Goal: Task Accomplishment & Management: Use online tool/utility

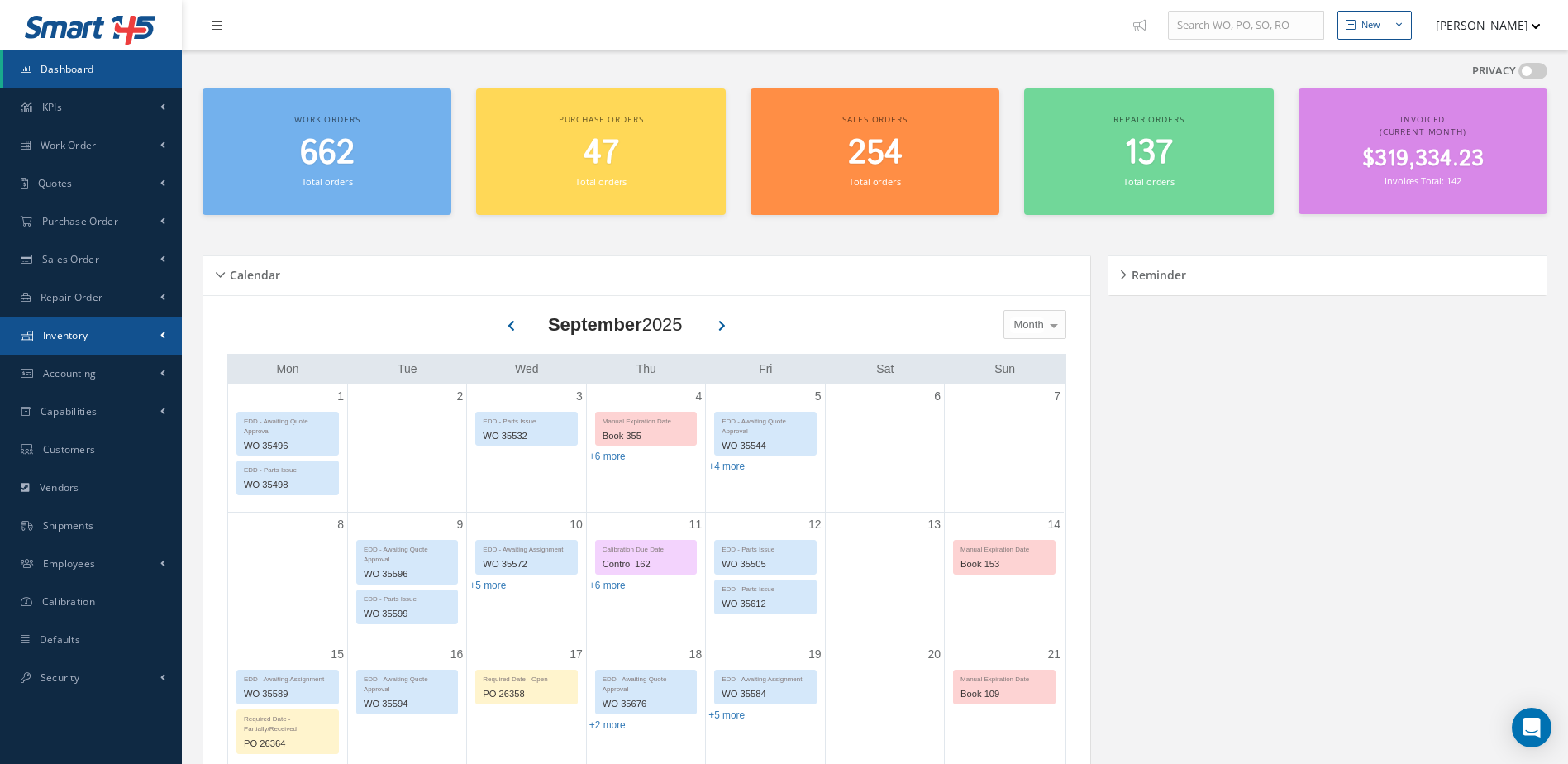
click at [93, 332] on link "Inventory" at bounding box center [91, 335] width 181 height 38
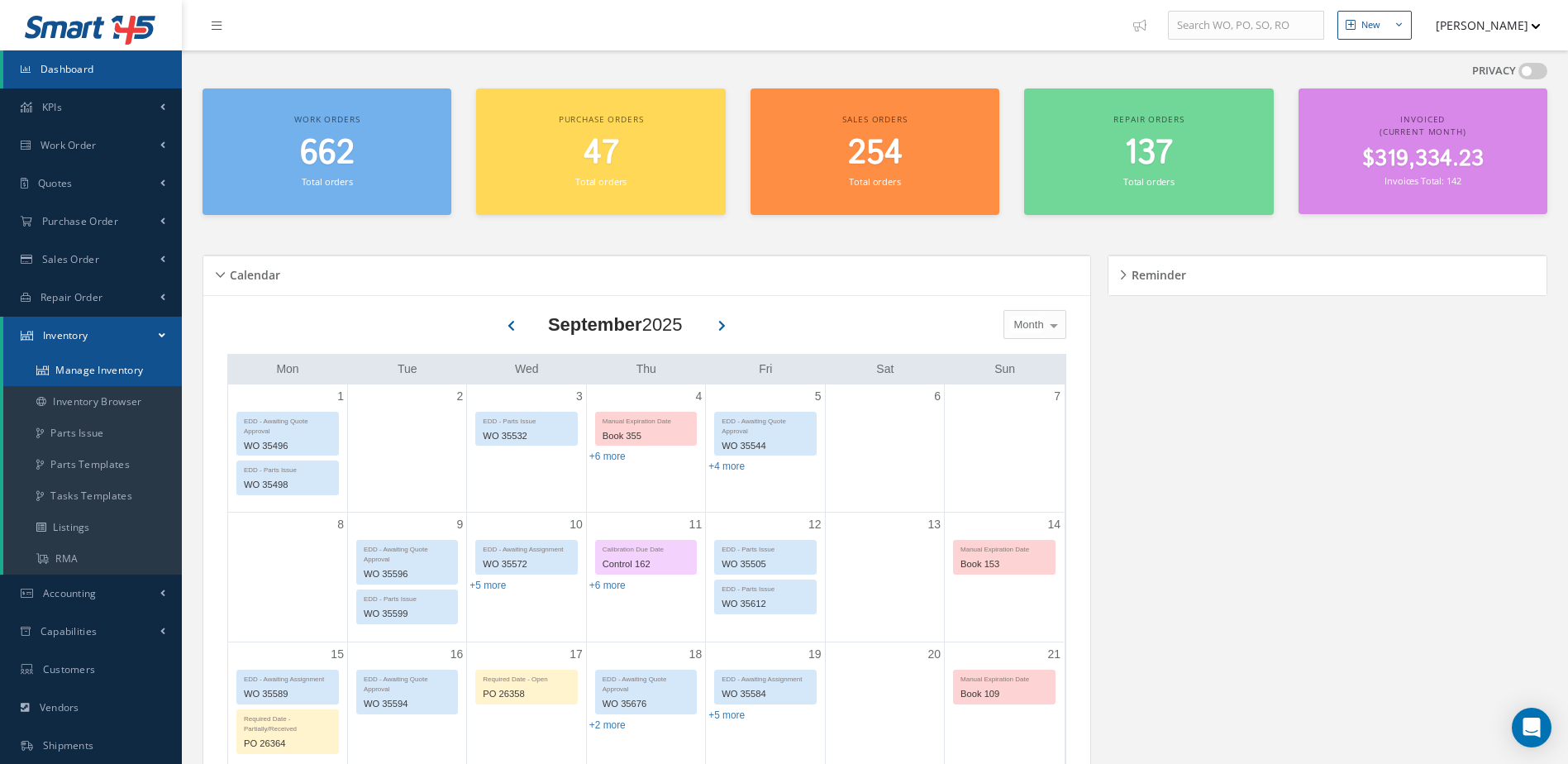
click at [98, 371] on link "Manage Inventory" at bounding box center [92, 370] width 179 height 31
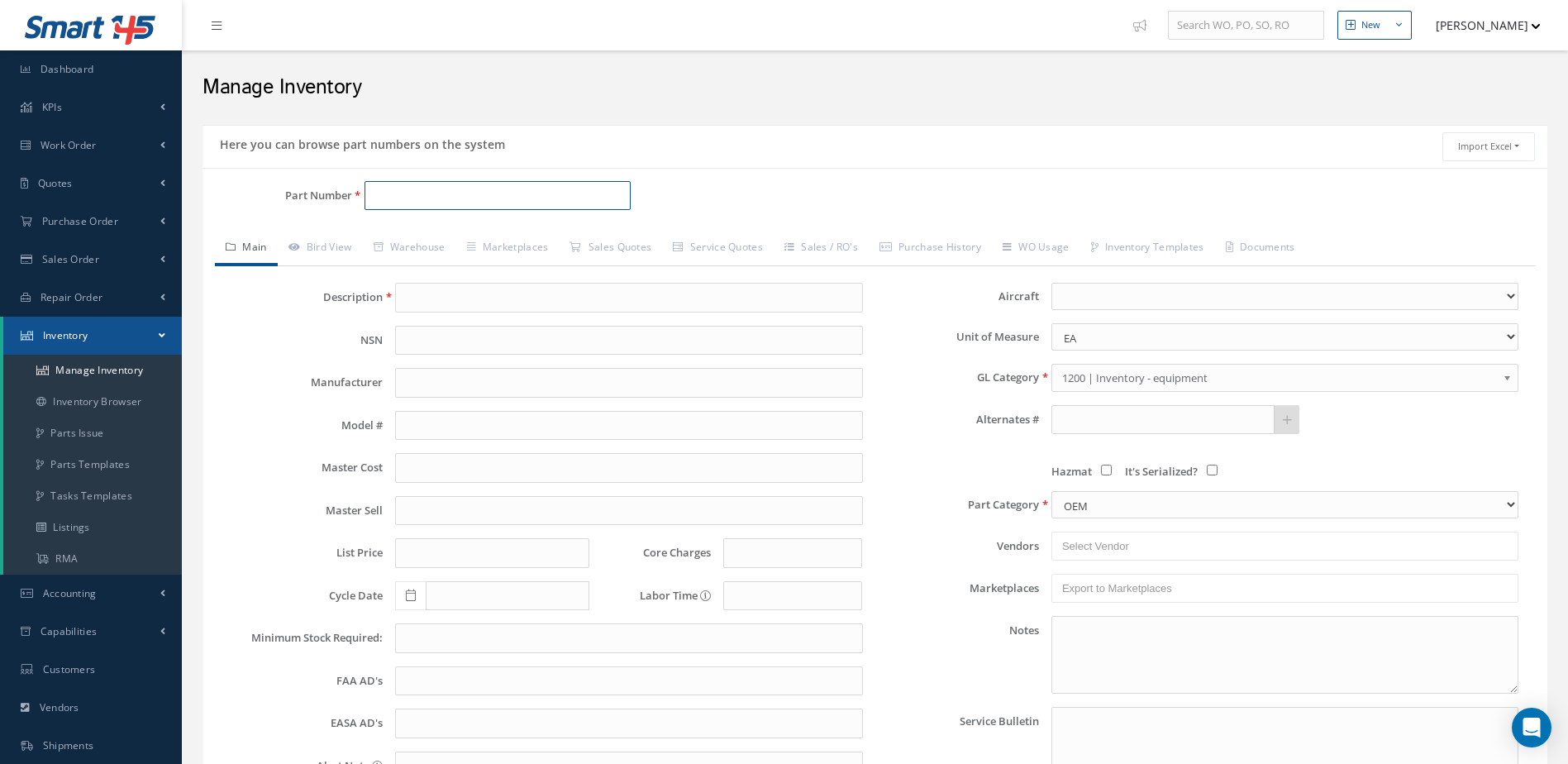
click at [538, 192] on input "Part Number" at bounding box center [499, 196] width 267 height 29
type input "50-160003-6"
click at [492, 234] on span "50-160003-6" at bounding box center [444, 238] width 148 height 18
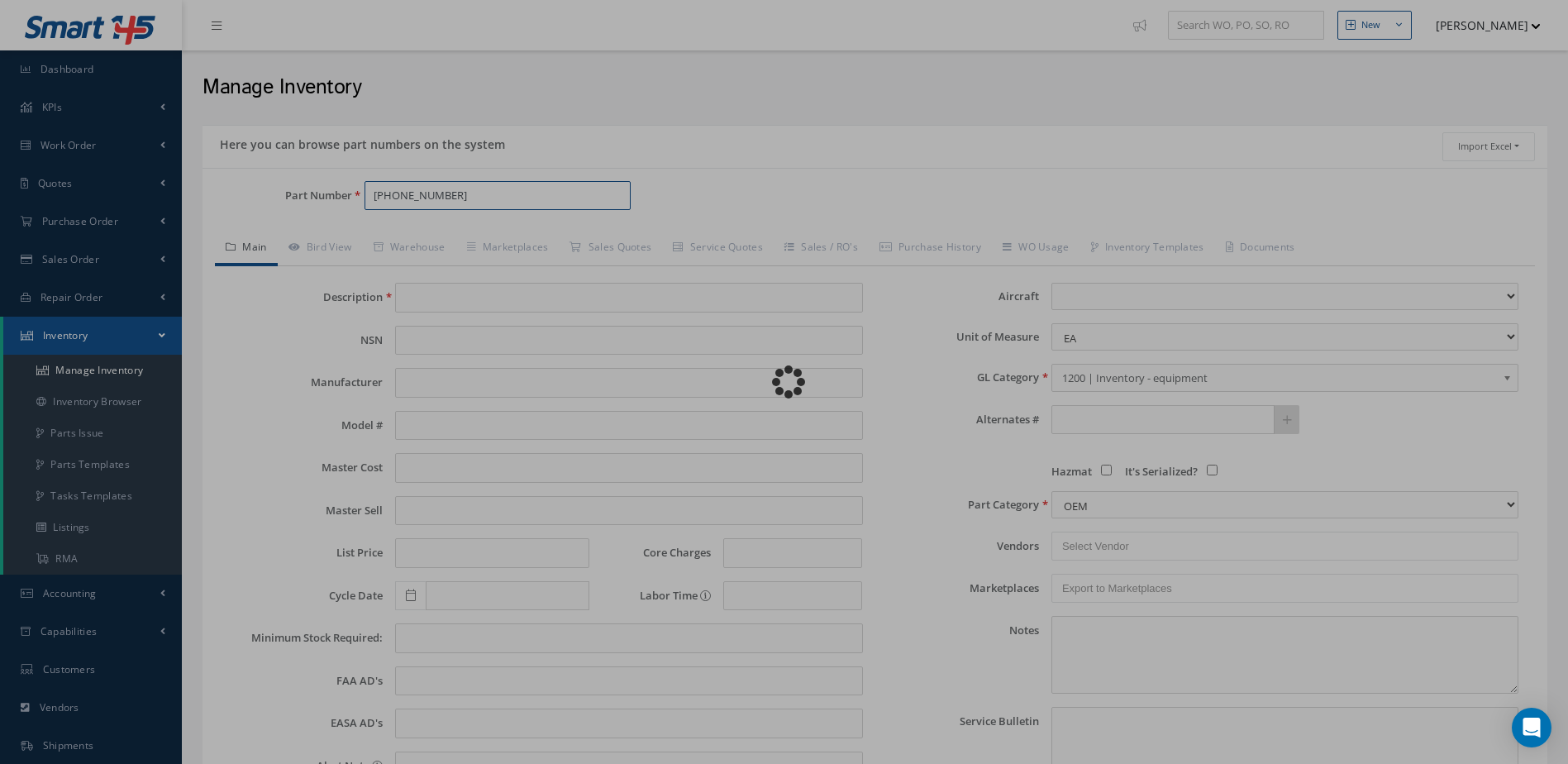
type input "BRACKET"
type input "83.95"
type input "109.14"
type input "121.73"
type input "0.00"
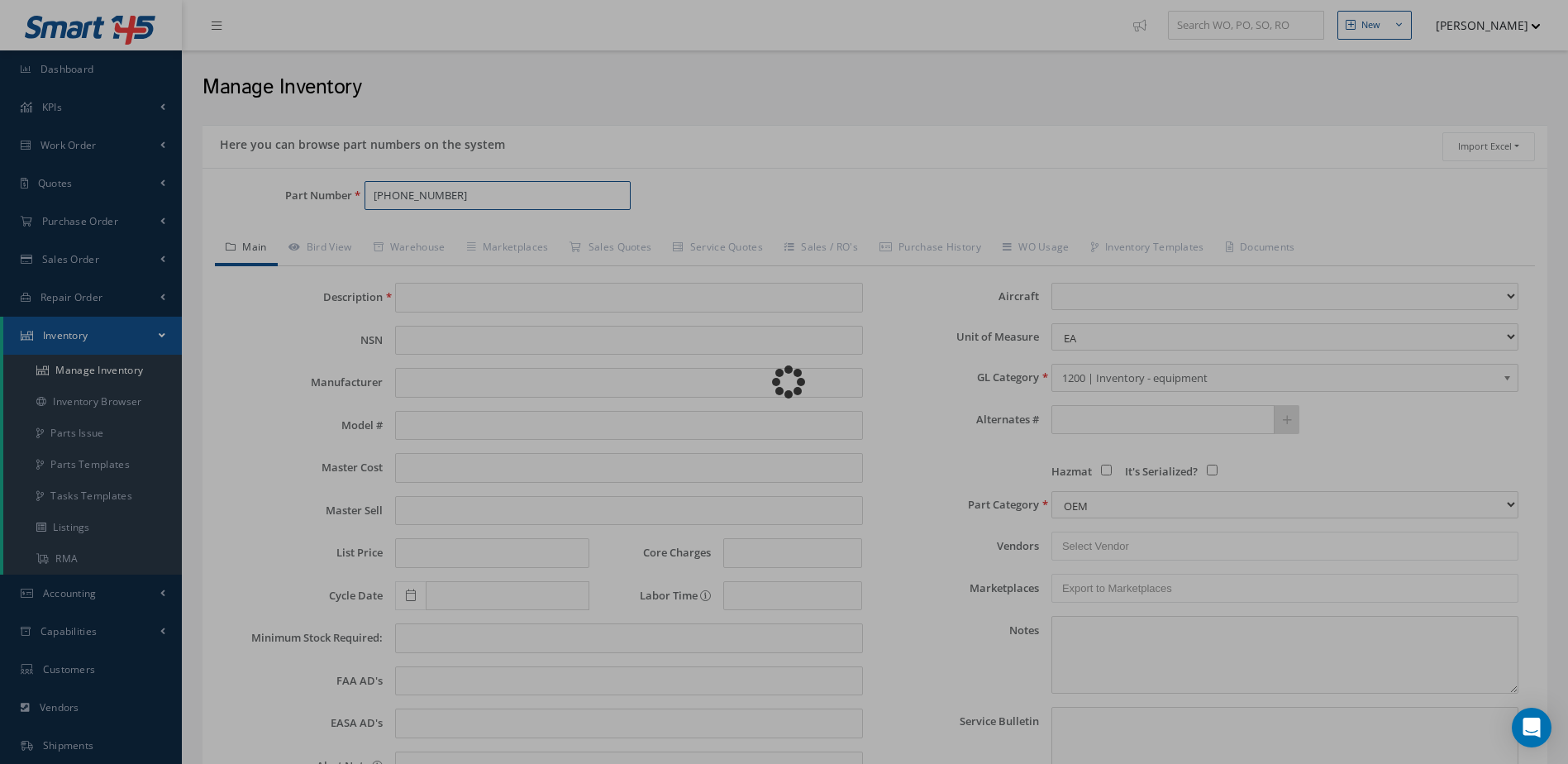
select select
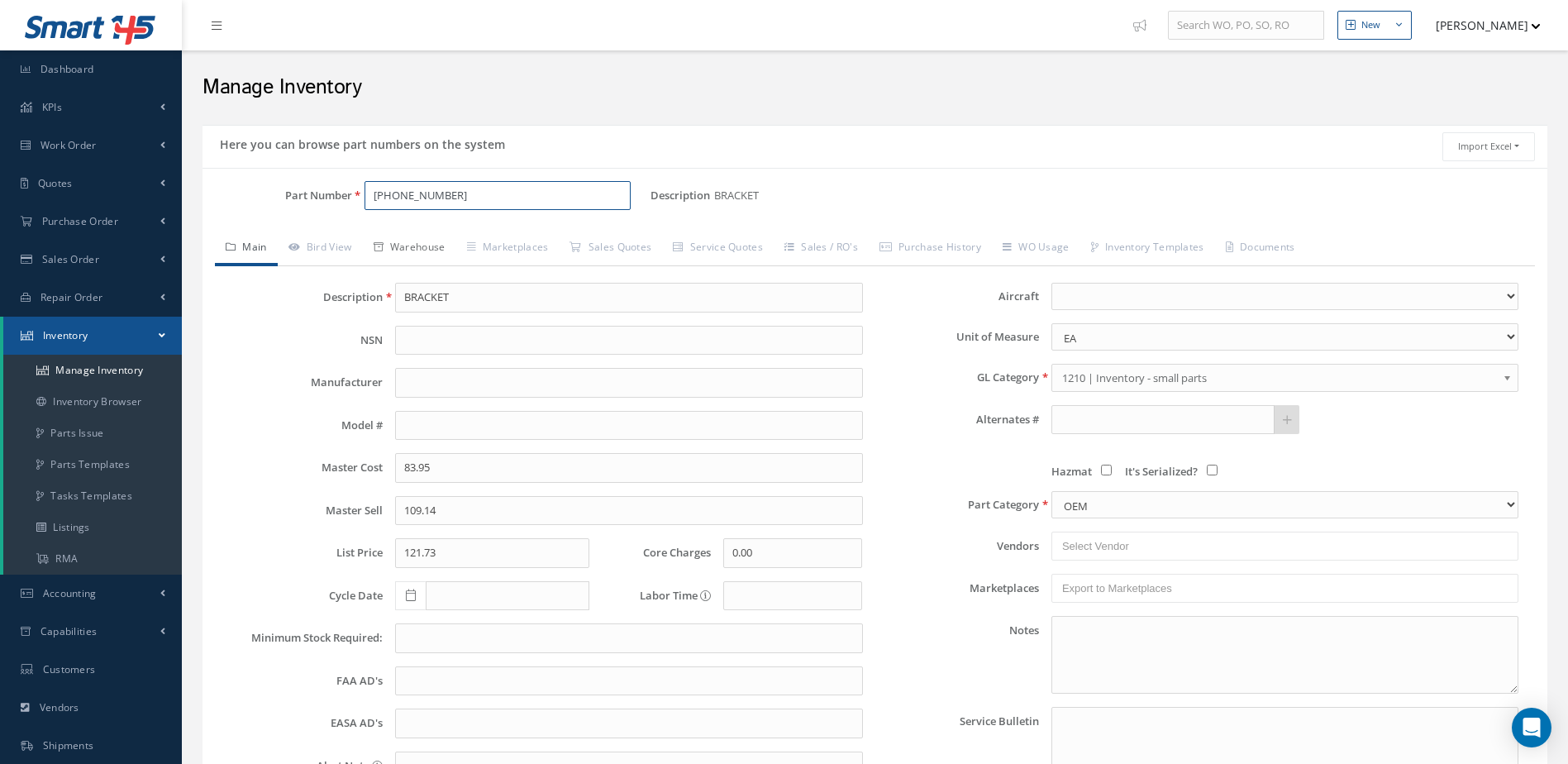
type input "50-160003-6"
click at [422, 237] on link "Warehouse" at bounding box center [410, 249] width 94 height 35
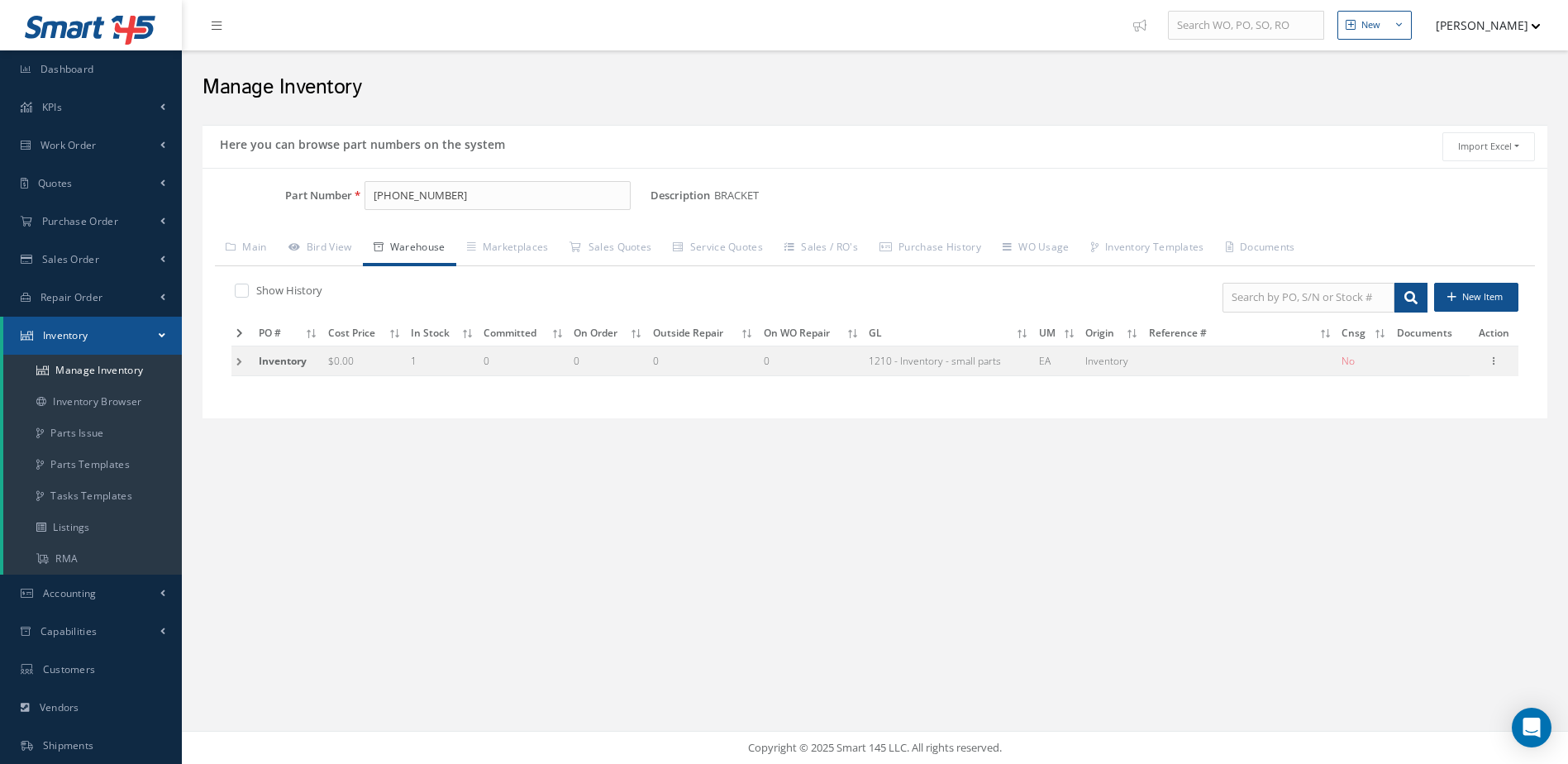
click at [239, 333] on icon at bounding box center [239, 333] width 7 height 10
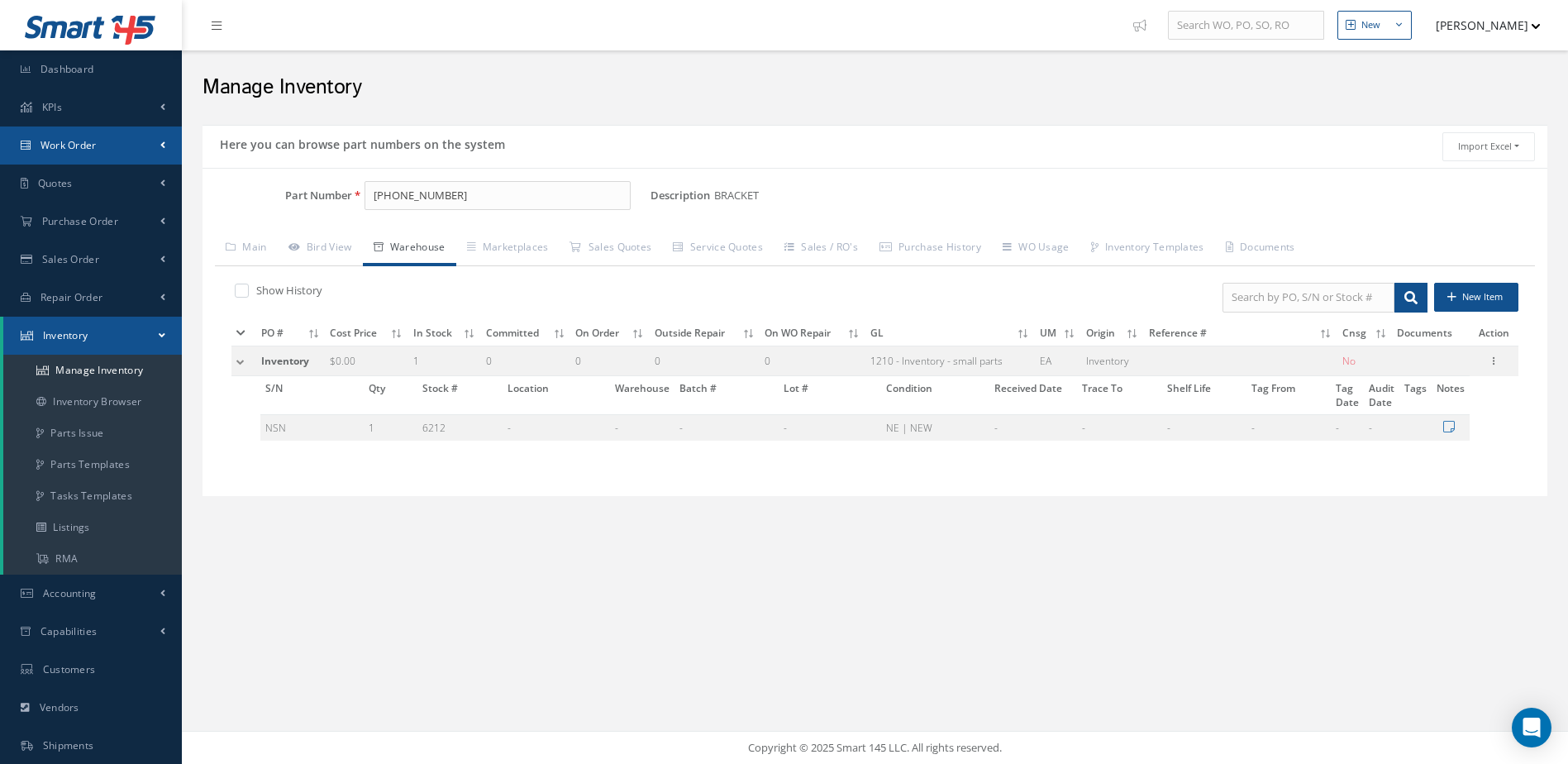
click at [99, 146] on link "Work Order" at bounding box center [91, 145] width 181 height 38
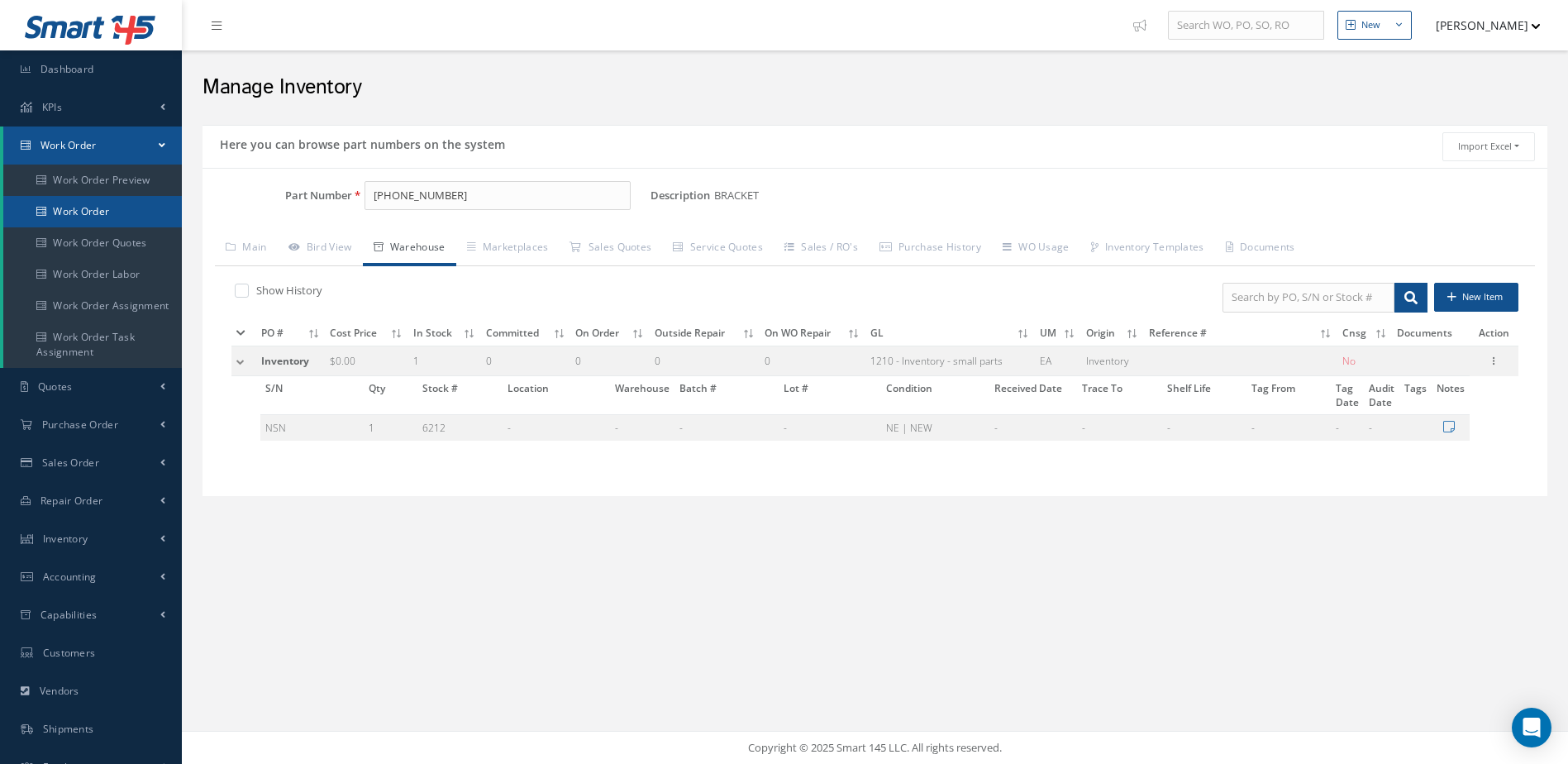
click at [105, 203] on link "Work Order" at bounding box center [92, 212] width 179 height 31
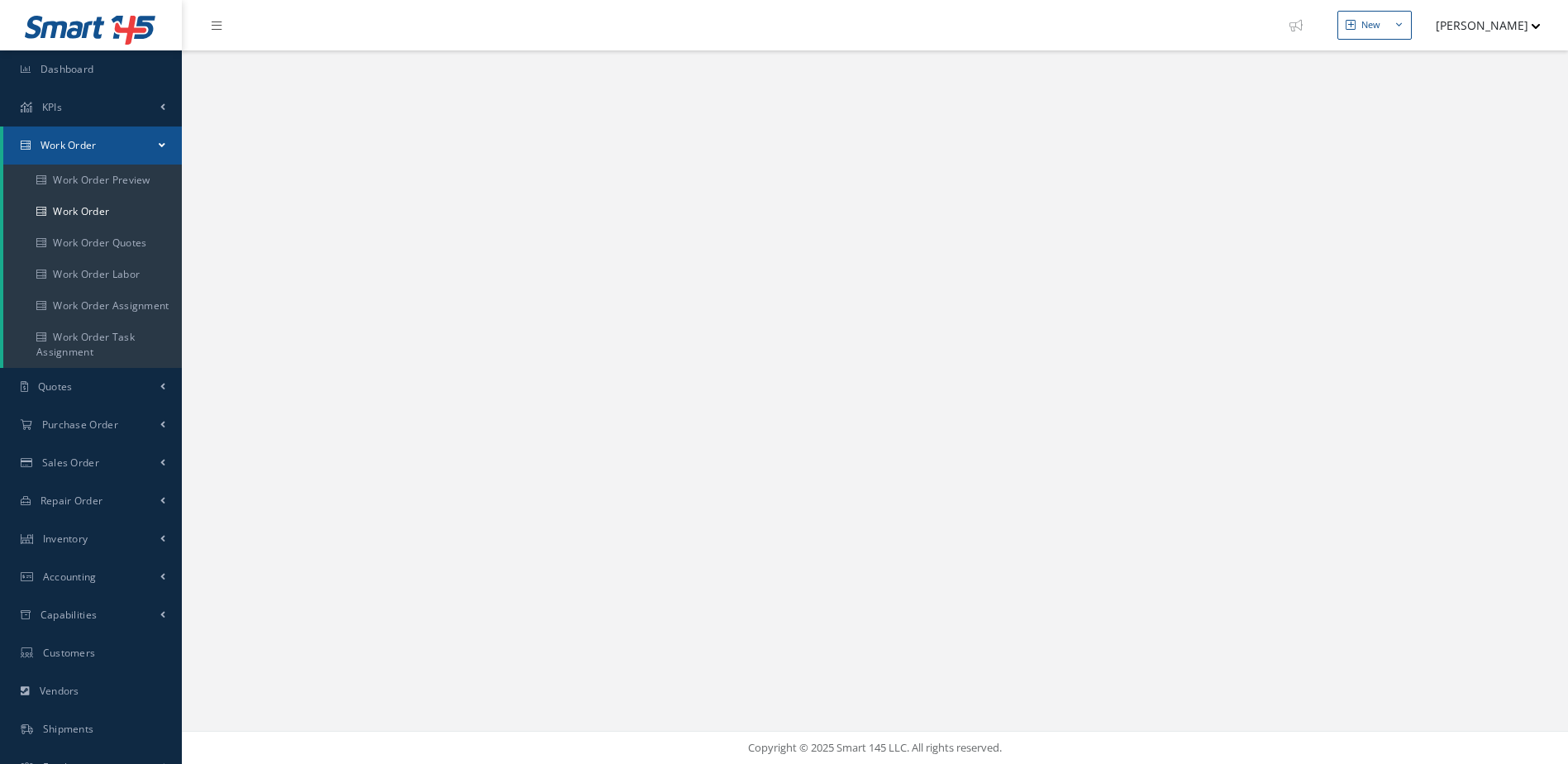
select select "25"
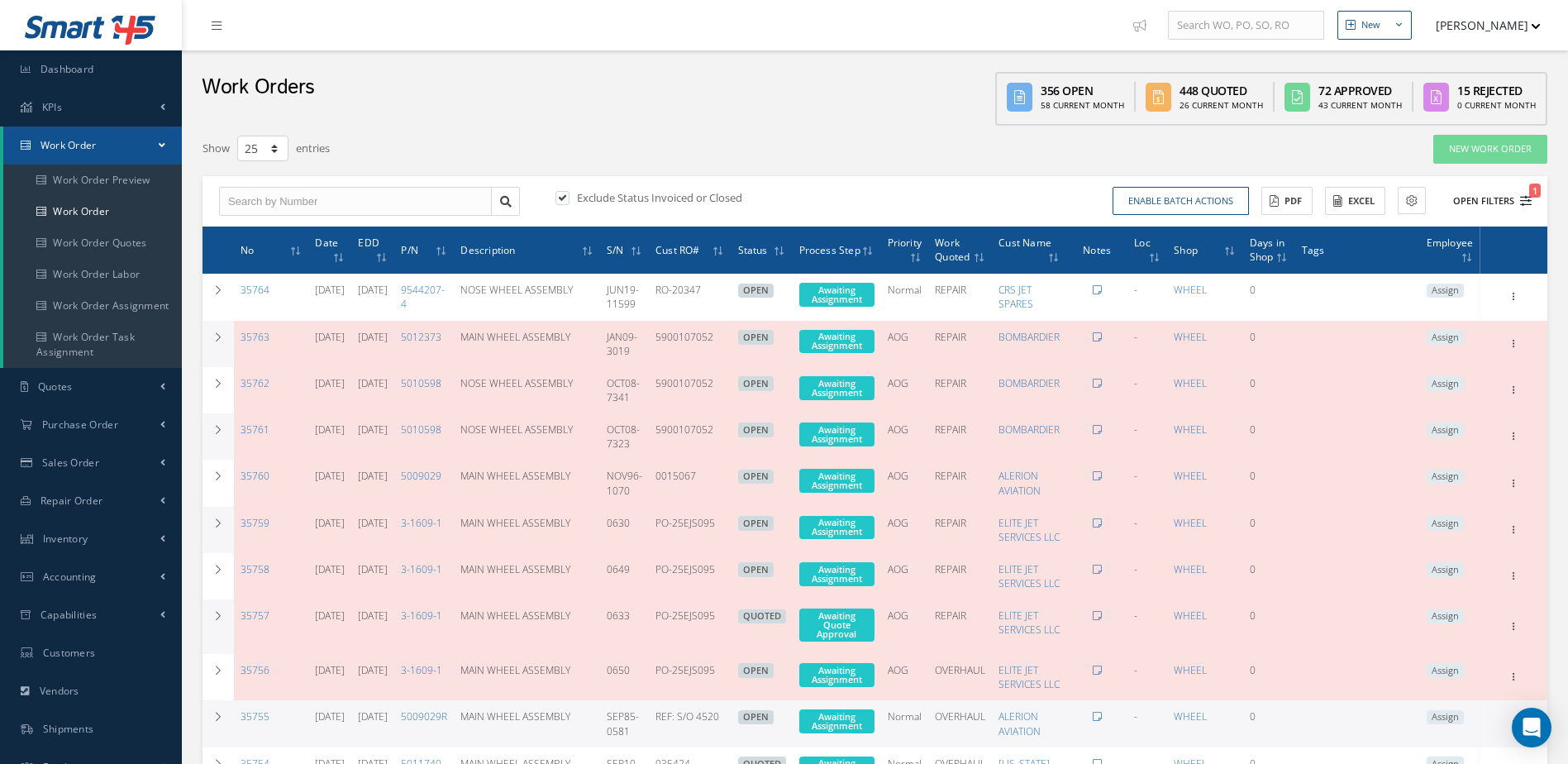
type input "All Work Request"
type input "All Work Performed"
type input "All Status"
type input "WO Part Status"
click at [1524, 203] on icon "1" at bounding box center [1526, 201] width 12 height 12
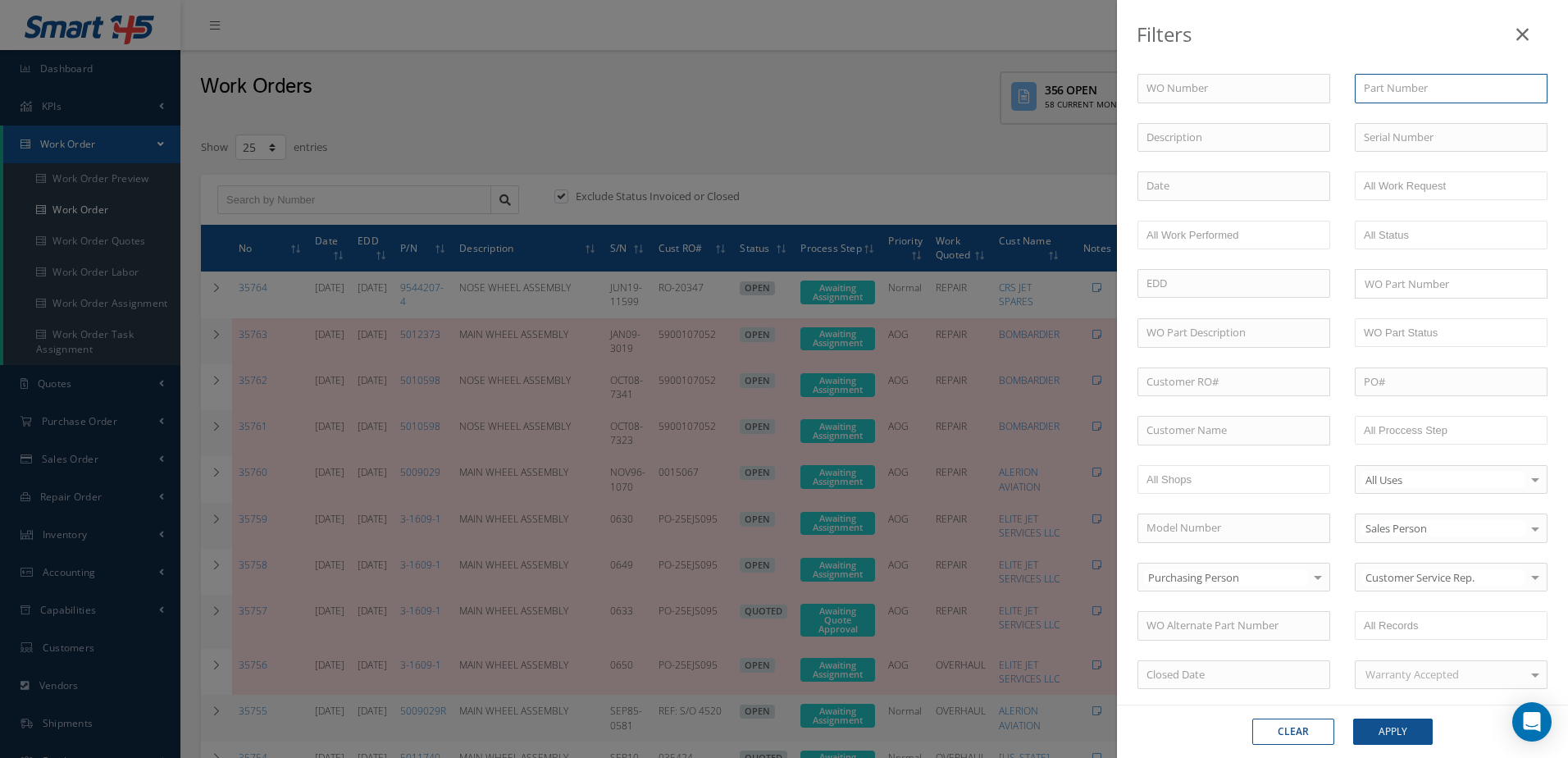
click at [1395, 88] on input "text" at bounding box center [1450, 88] width 193 height 29
type input "5004913-6"
click at [1398, 135] on input "text" at bounding box center [1450, 137] width 193 height 29
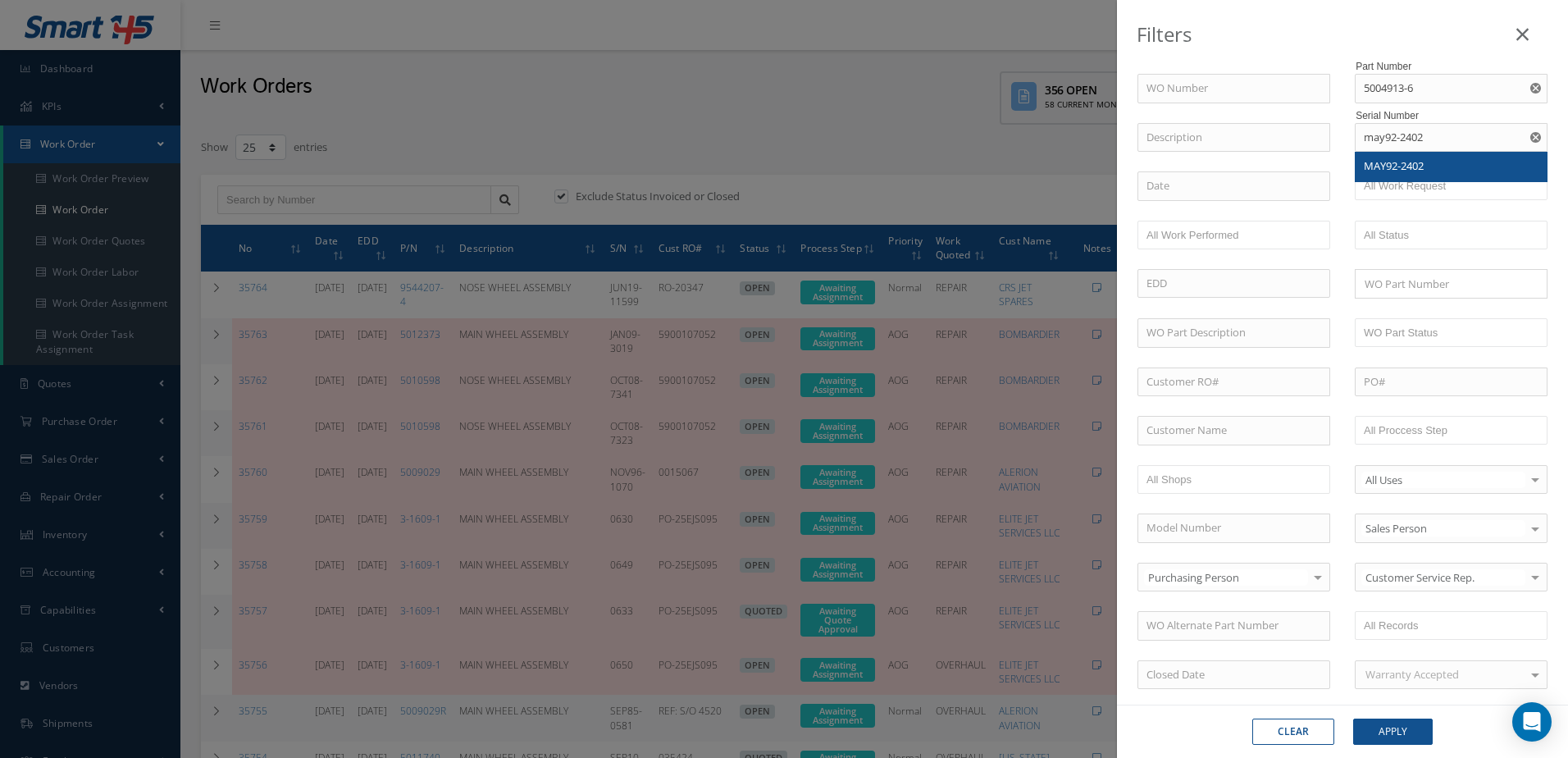
click at [1430, 164] on div "MAY92-2402" at bounding box center [1451, 166] width 174 height 16
type input "MAY92-2402"
click at [1385, 727] on button "Apply" at bounding box center [1393, 731] width 79 height 26
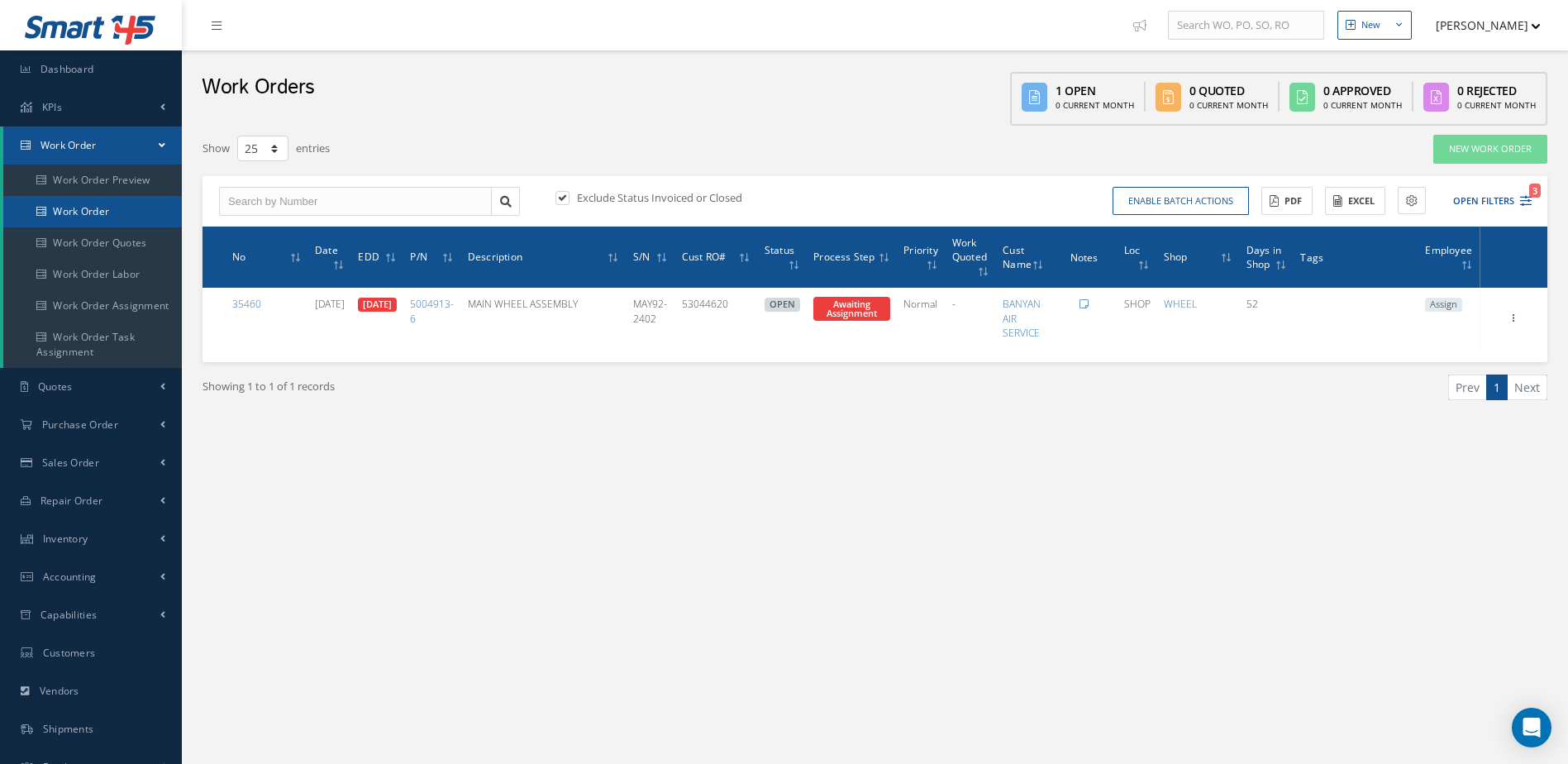
click at [120, 211] on link "Work Order" at bounding box center [92, 212] width 179 height 31
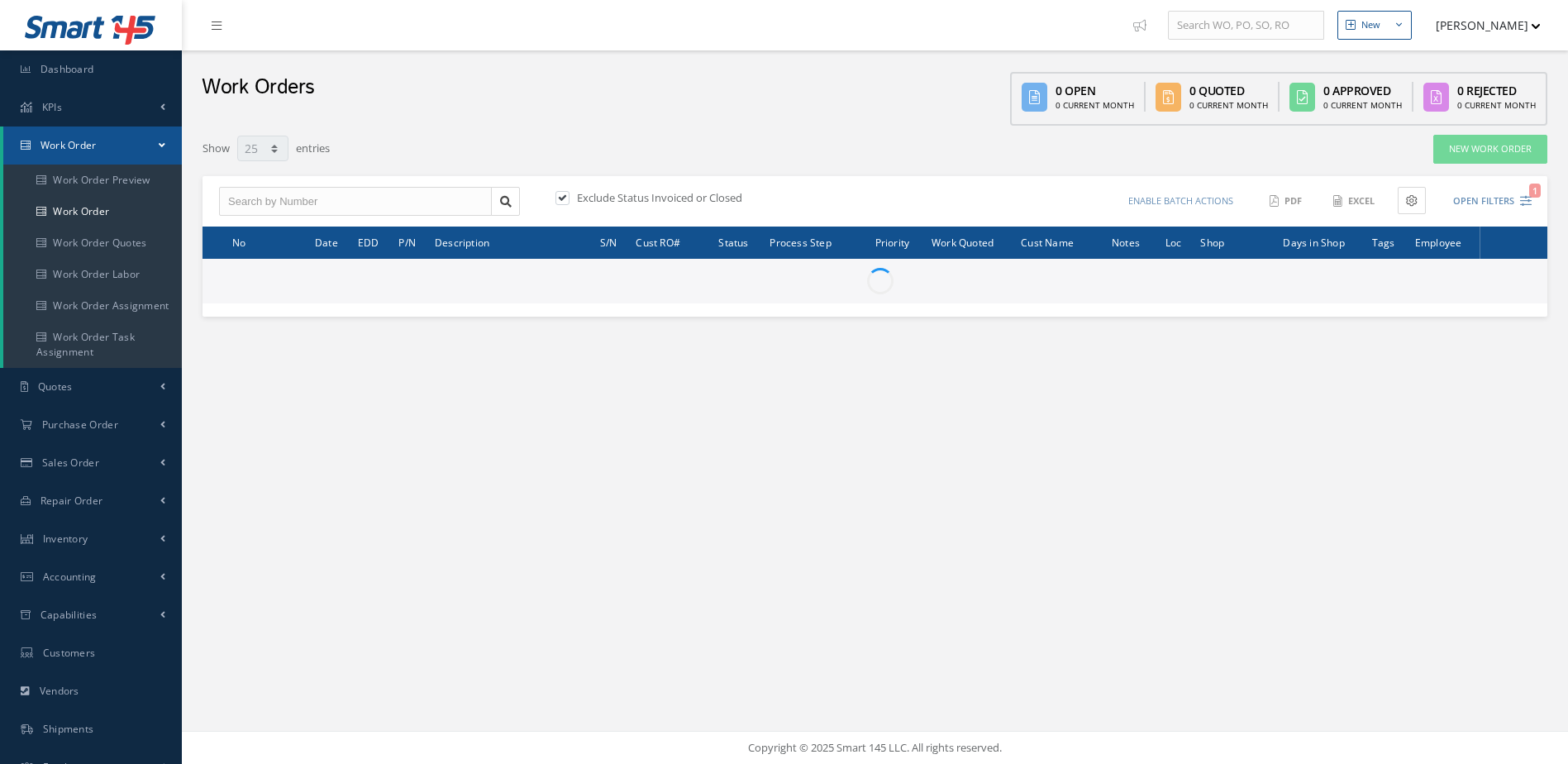
select select "25"
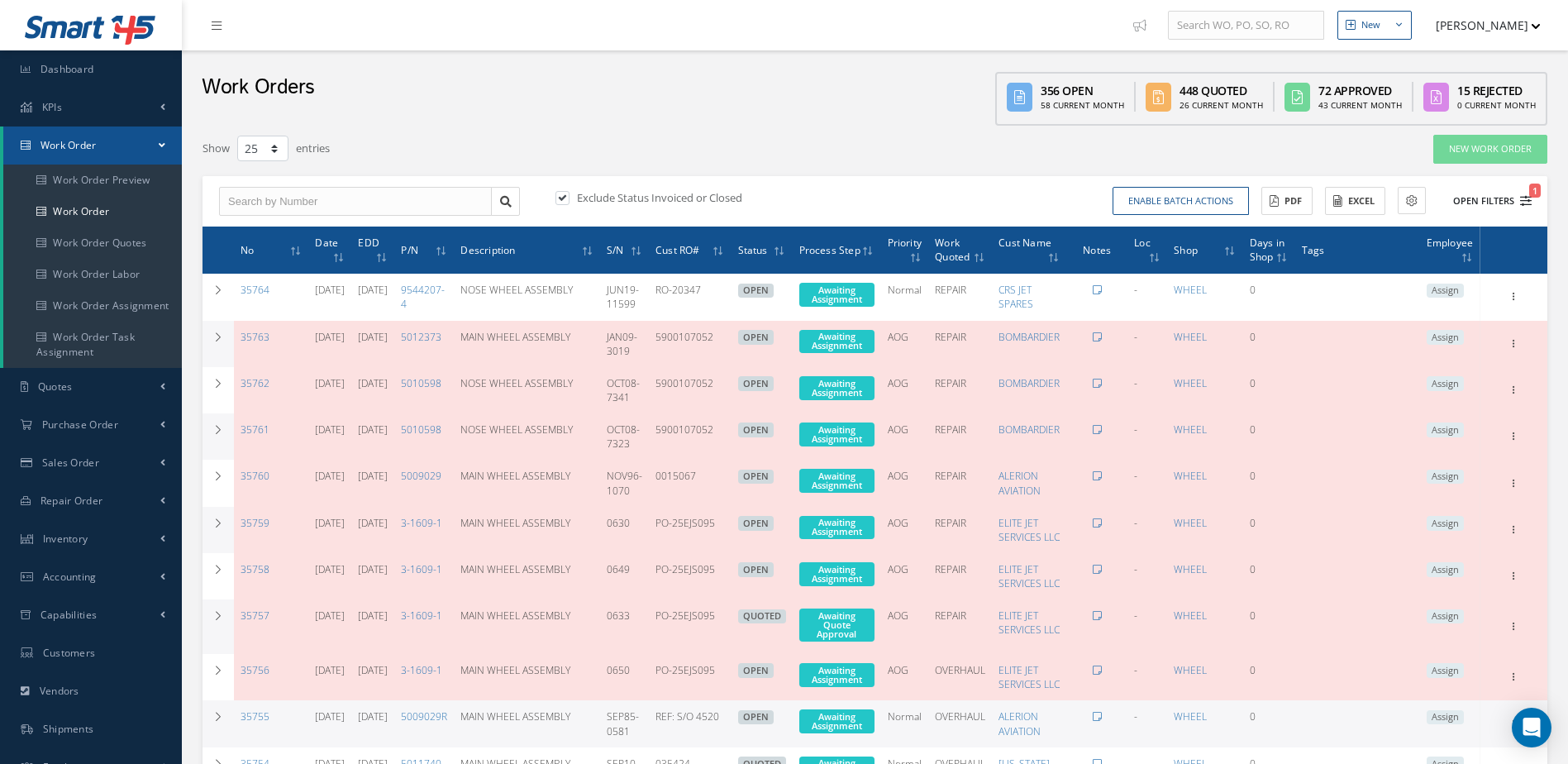
type input "All Work Request"
type input "All Work Performed"
type input "All Status"
type input "WO Part Status"
click at [1526, 203] on icon "1" at bounding box center [1526, 201] width 12 height 12
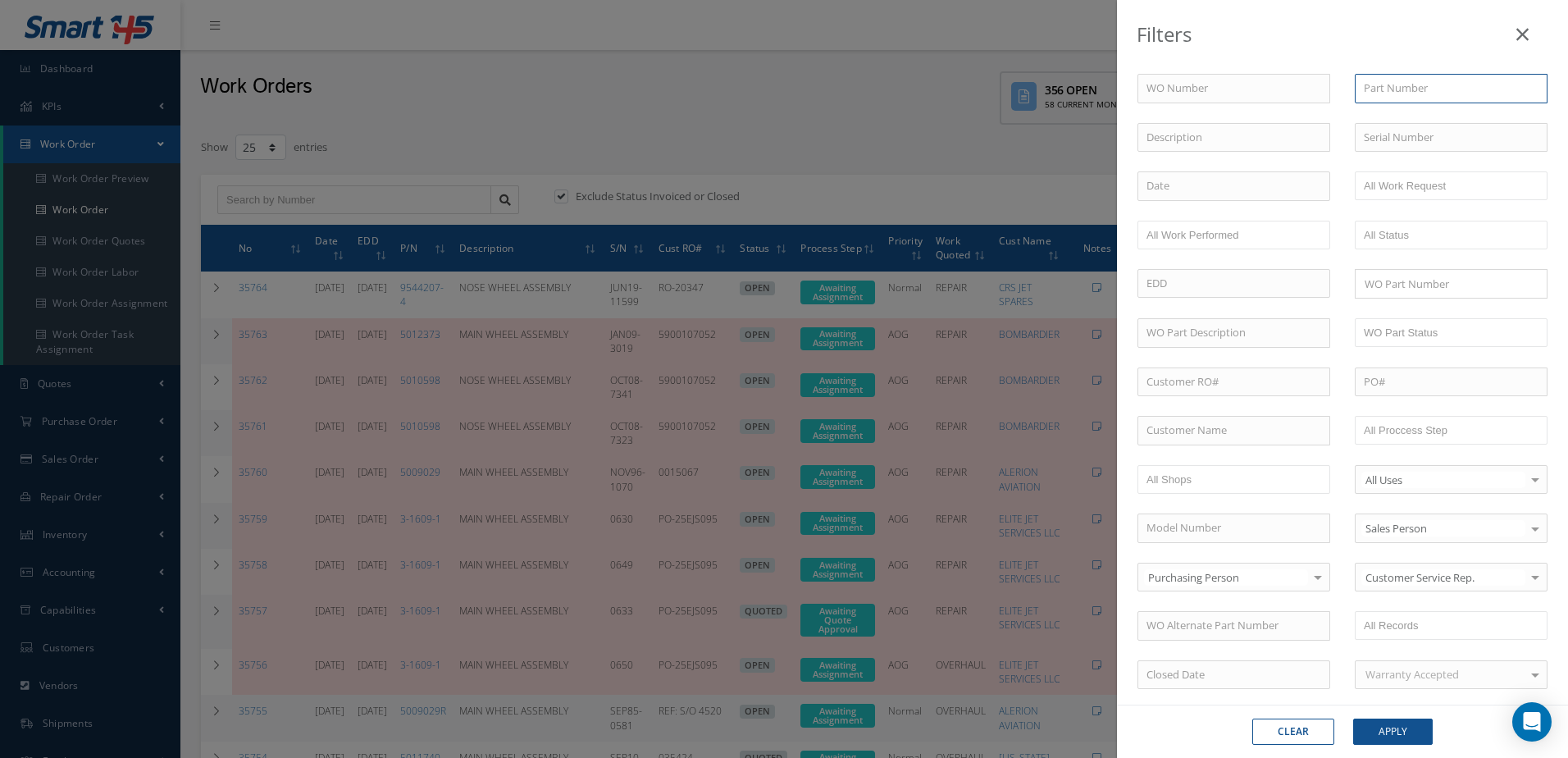
click at [1449, 83] on input "text" at bounding box center [1450, 88] width 193 height 29
type input "9544207-4"
click at [1448, 118] on div "9544207-4" at bounding box center [1451, 118] width 174 height 16
click at [1417, 145] on input "text" at bounding box center [1450, 137] width 193 height 29
drag, startPoint x: 1373, startPoint y: 138, endPoint x: 1374, endPoint y: 150, distance: 12.0
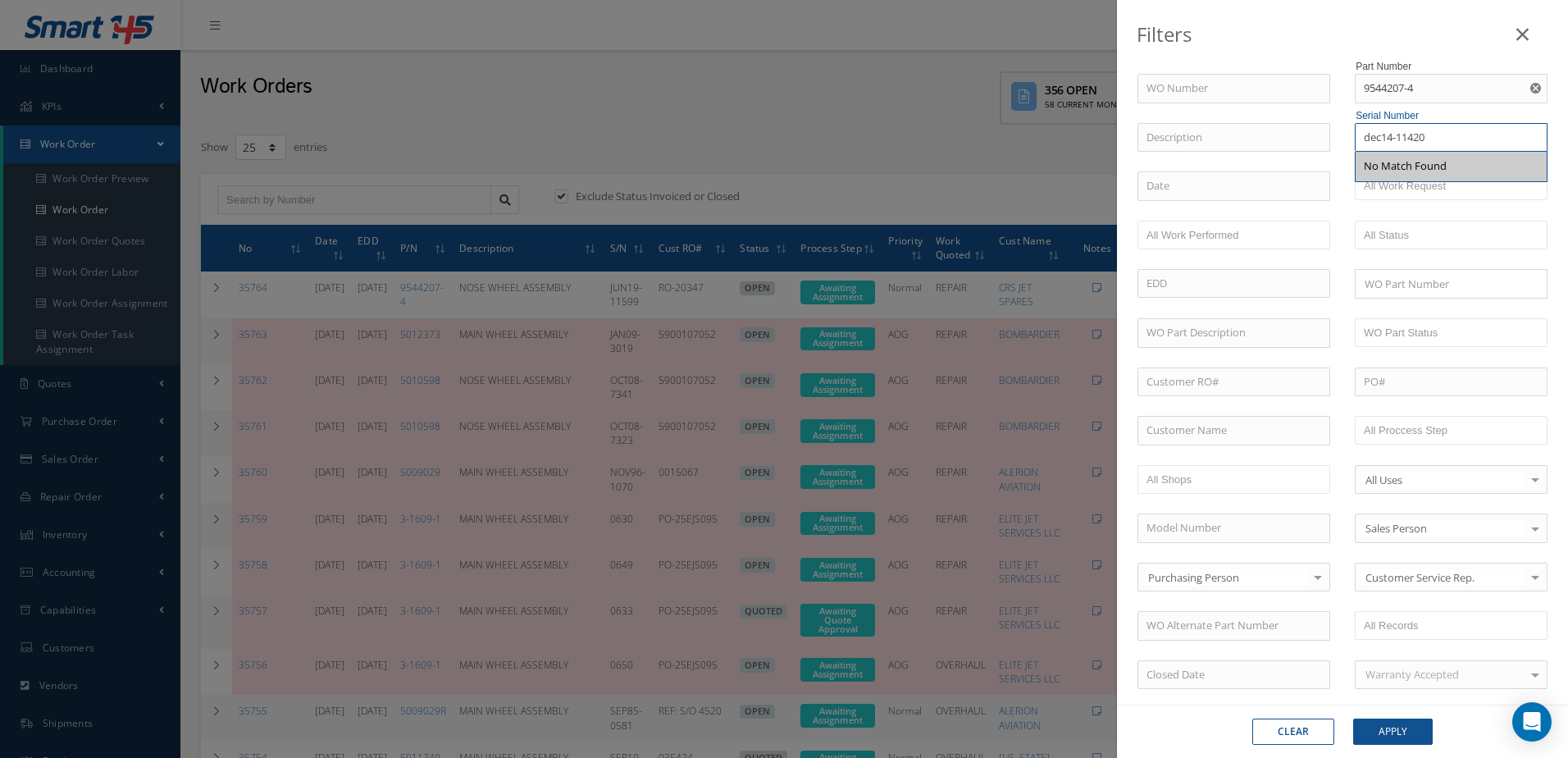
click at [1373, 139] on input "dec14-11420" at bounding box center [1450, 137] width 193 height 29
type input "DEC14-11420"
click at [1409, 727] on button "Apply" at bounding box center [1393, 731] width 79 height 26
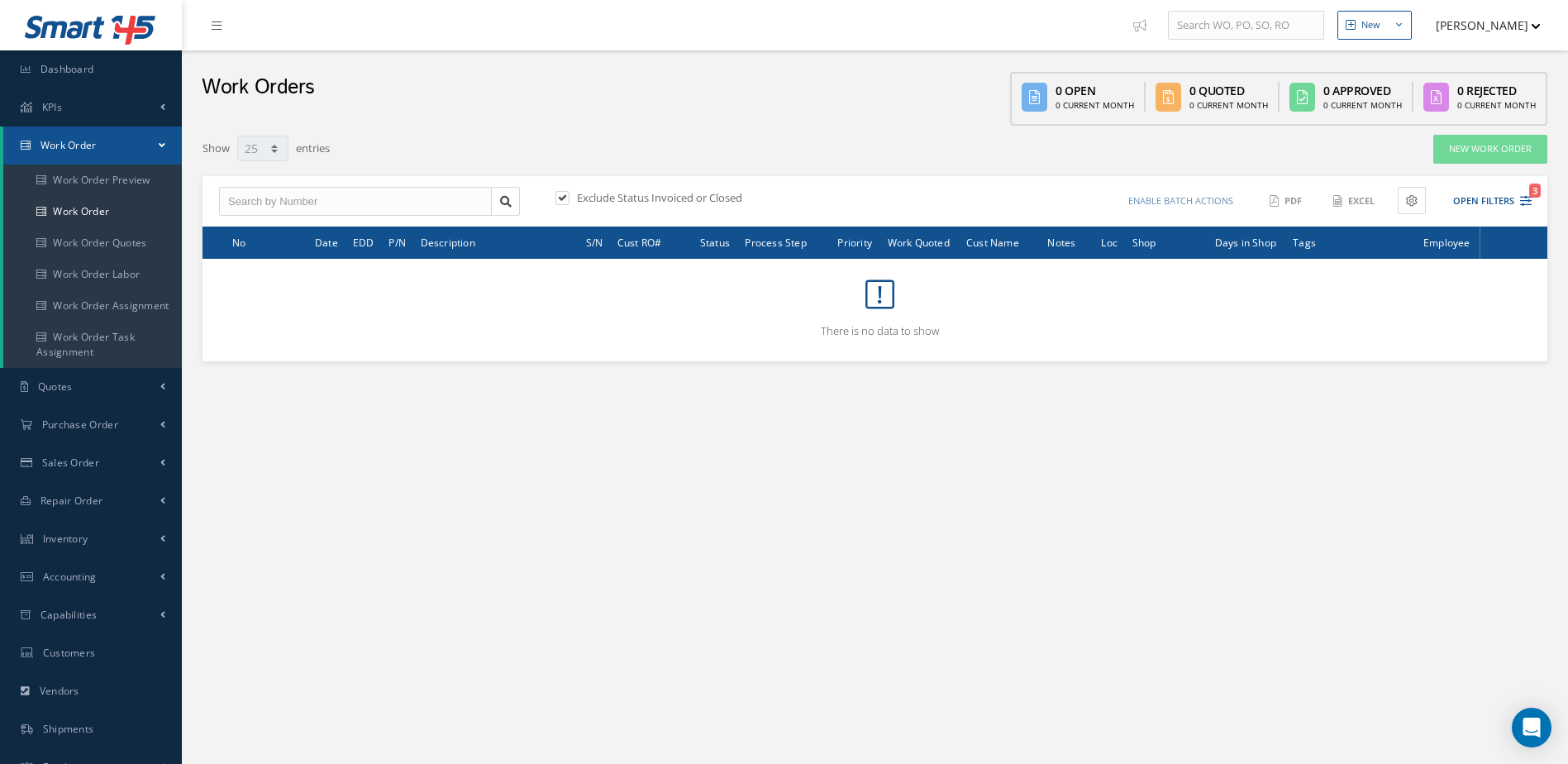
click at [569, 197] on label at bounding box center [571, 197] width 4 height 15
click at [562, 197] on input "checkbox" at bounding box center [560, 198] width 11 height 11
checkbox input "false"
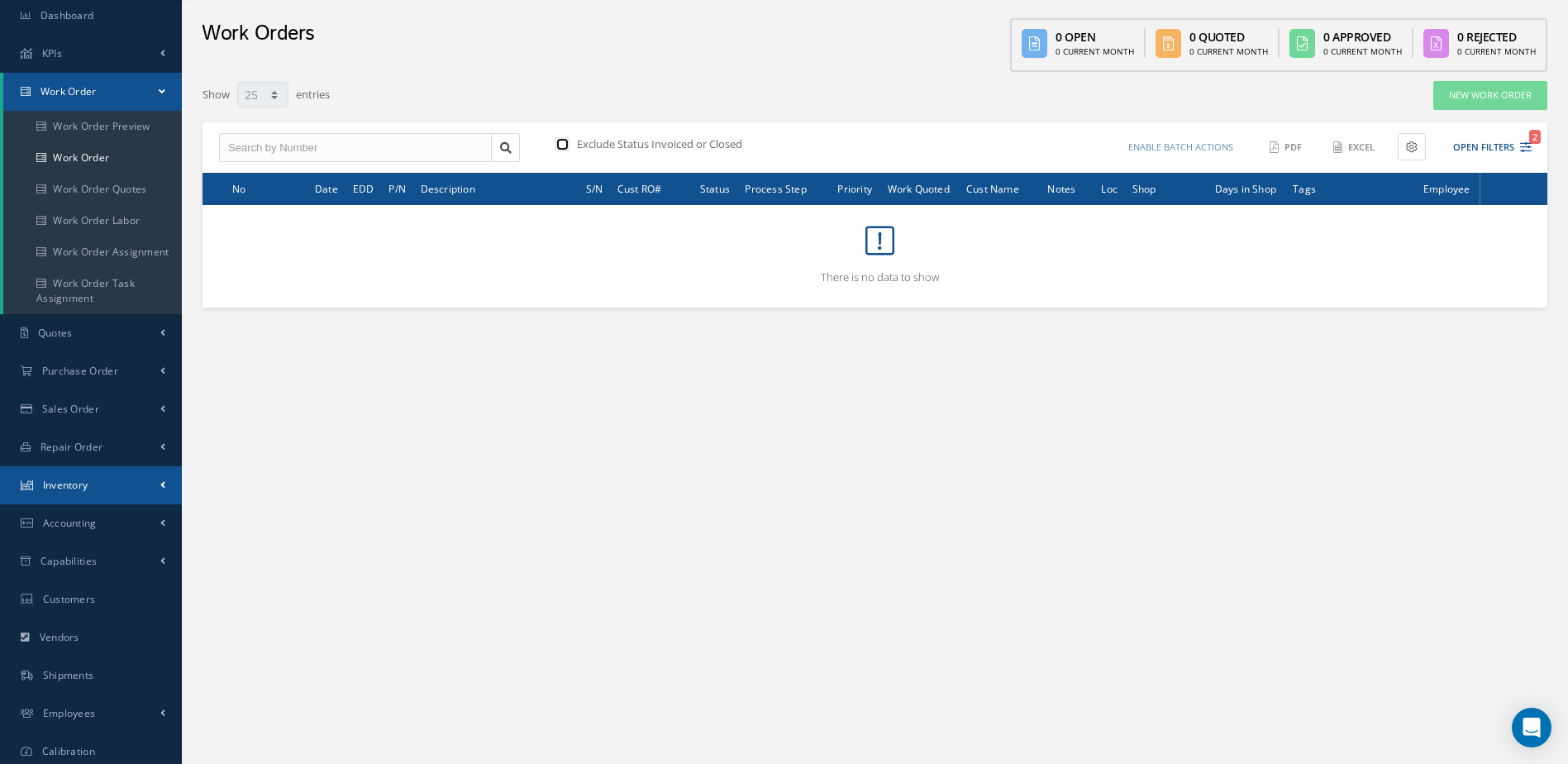
scroll to position [83, 0]
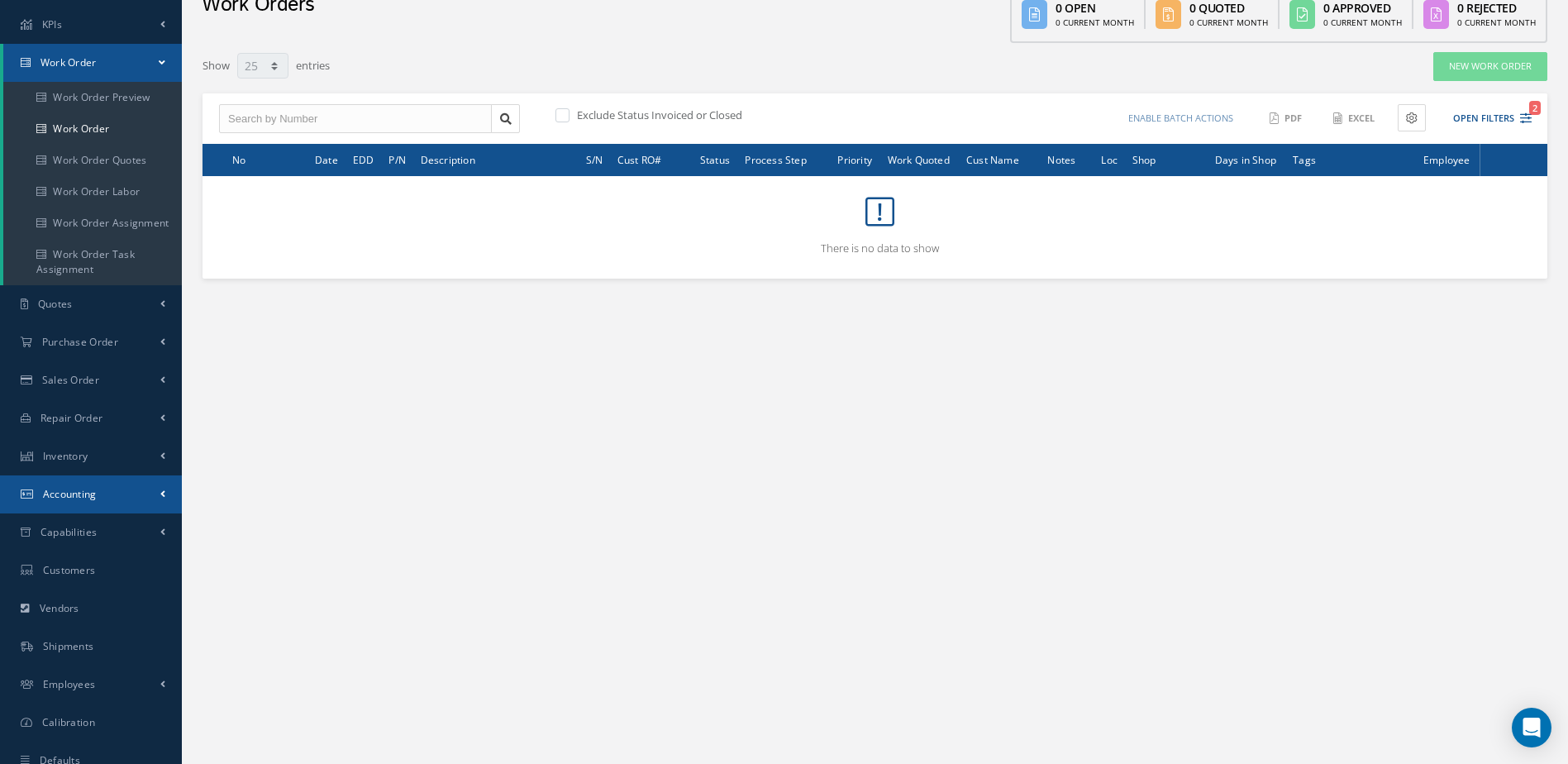
click at [143, 489] on link "Accounting" at bounding box center [91, 494] width 181 height 38
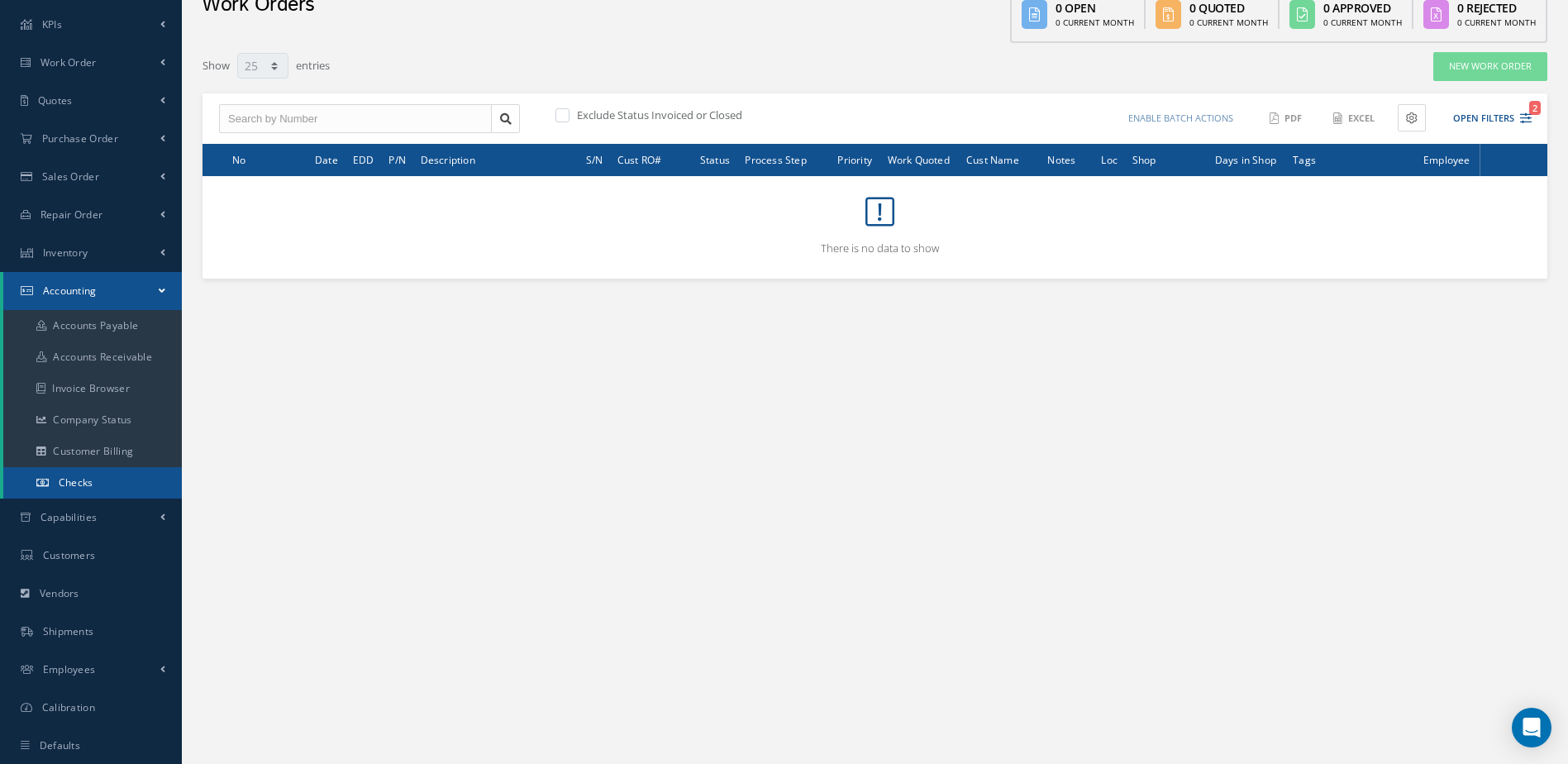
click at [98, 474] on link "Checks" at bounding box center [92, 483] width 179 height 31
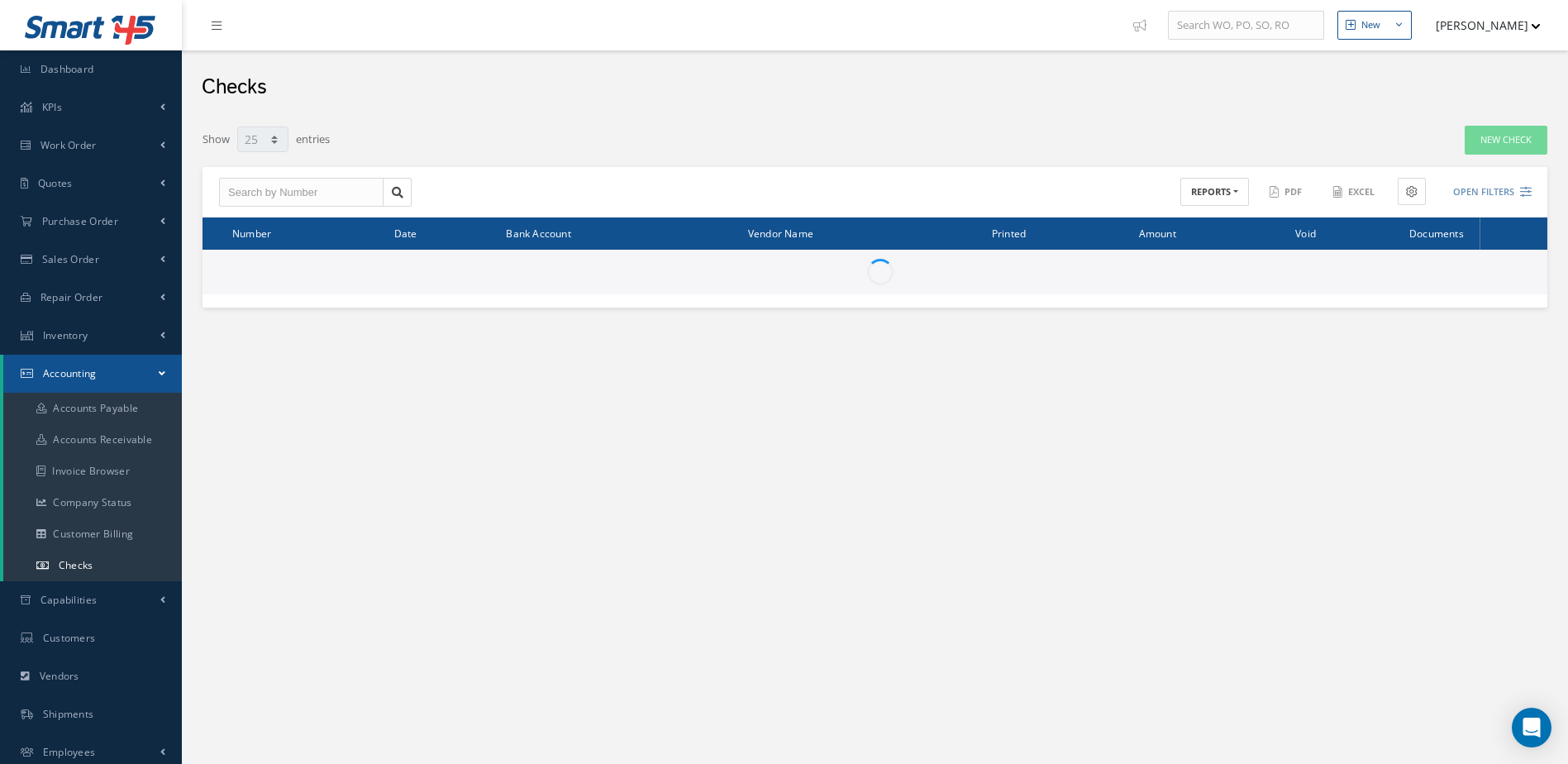
select select "25"
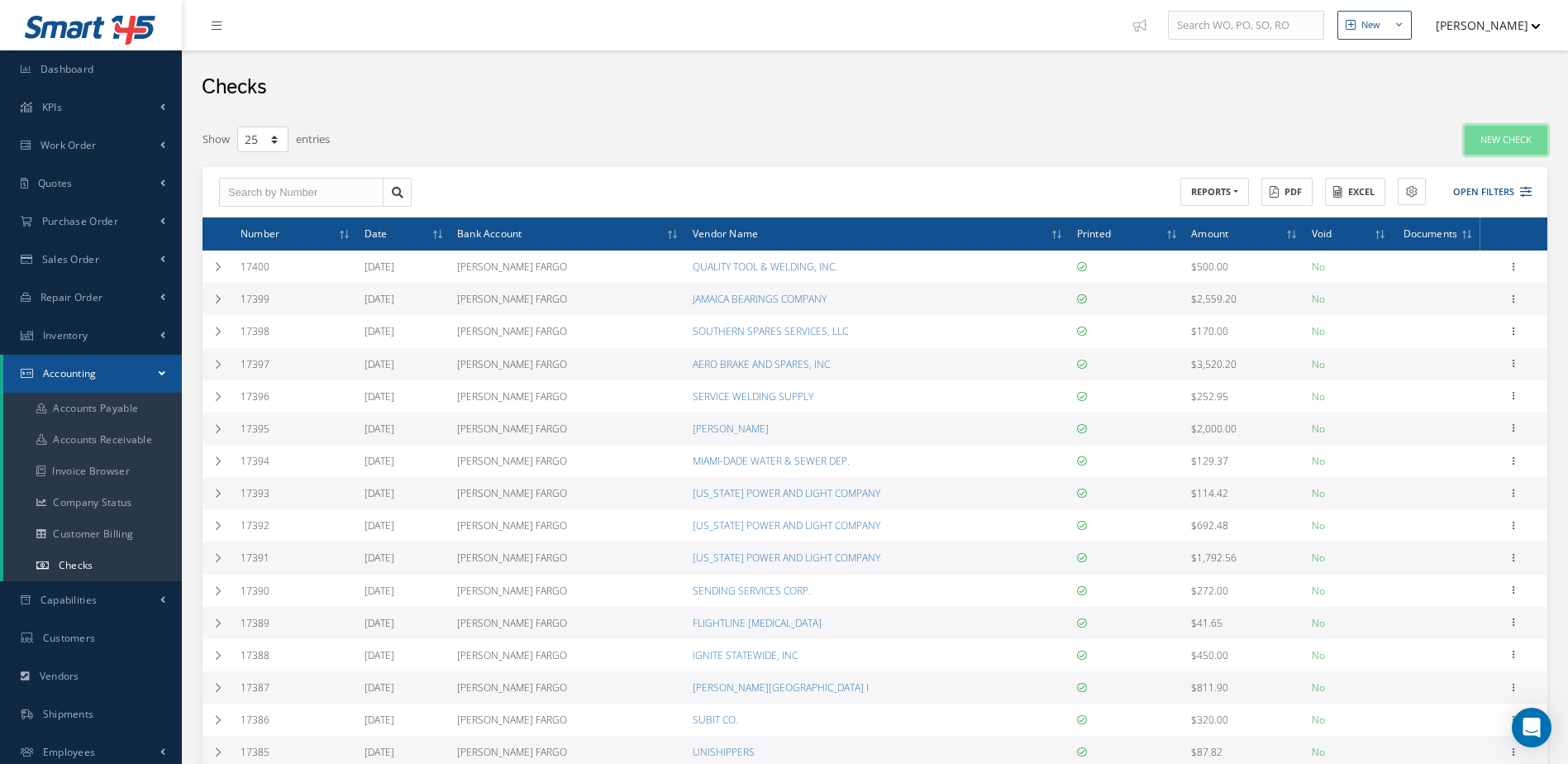
click at [1489, 147] on link "New Check" at bounding box center [1506, 141] width 83 height 29
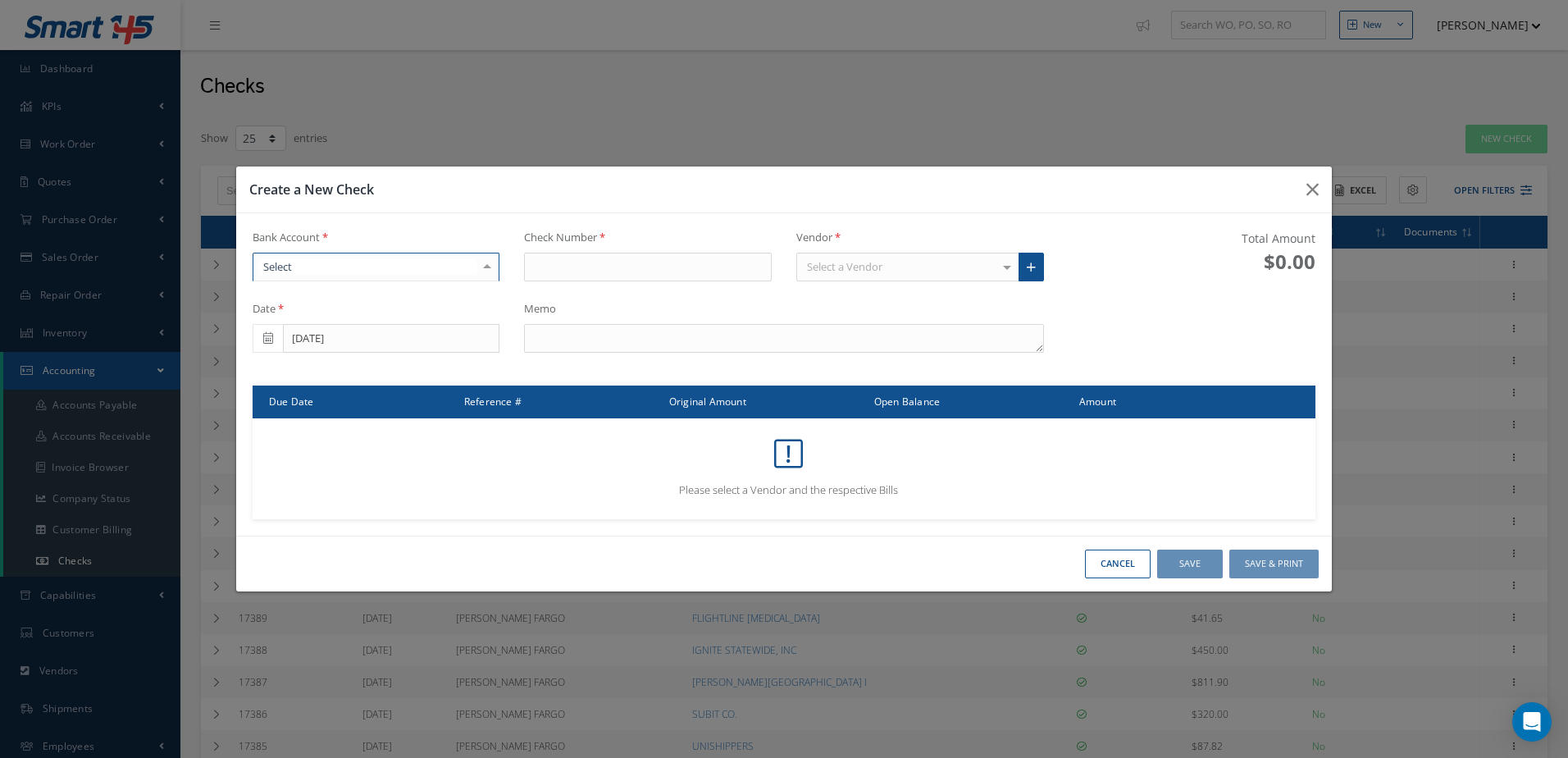
click at [363, 270] on div at bounding box center [377, 267] width 248 height 29
click at [364, 288] on span "[PERSON_NAME] FARGO" at bounding box center [377, 295] width 246 height 28
type input "17401"
click at [881, 258] on div "Select a Vendor" at bounding box center [907, 267] width 223 height 29
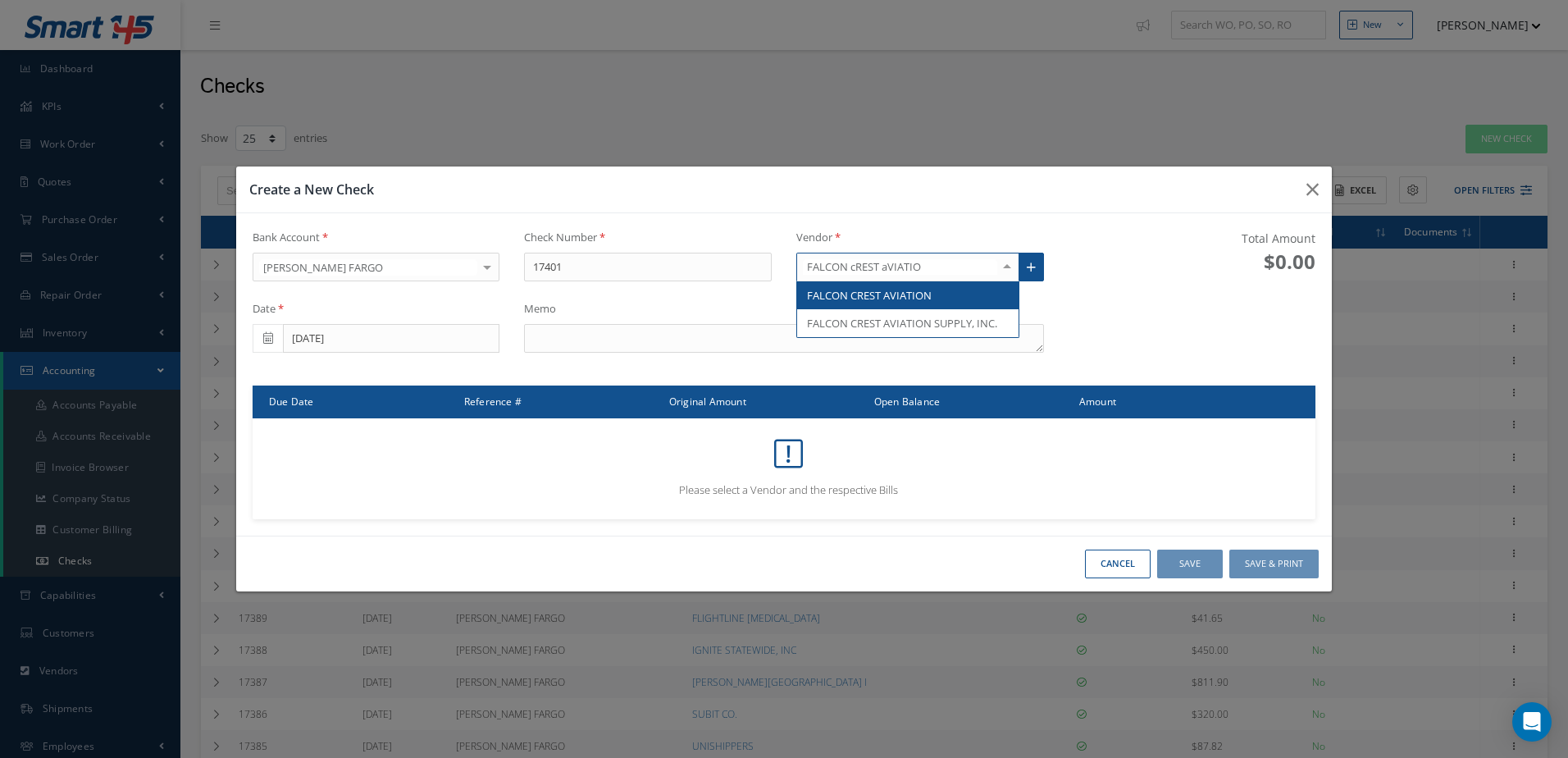
type input "FALCON cREST aVIATION"
click at [910, 298] on span "FALCON CREST AVIATION" at bounding box center [868, 294] width 125 height 15
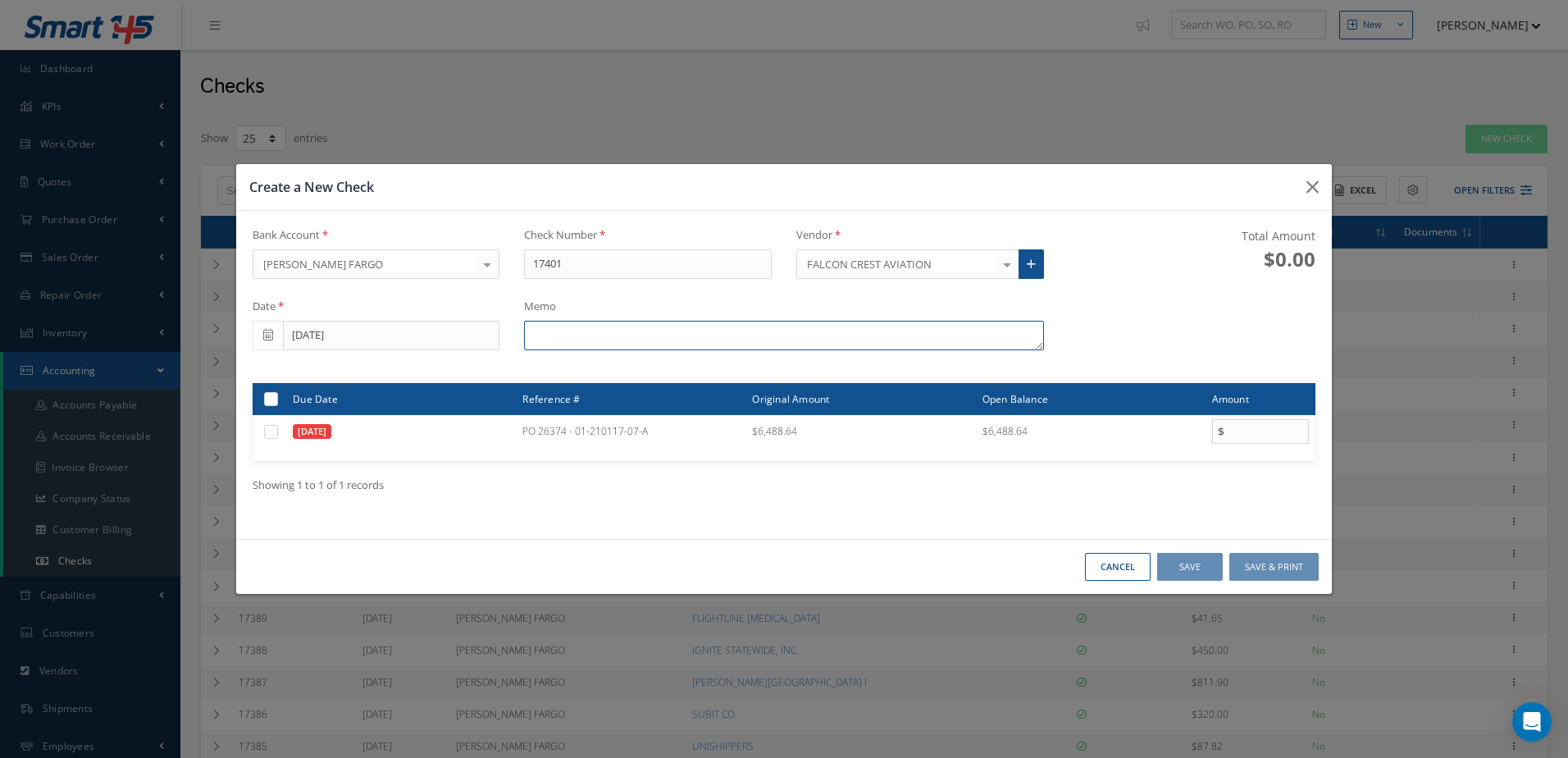
click at [585, 320] on textarea at bounding box center [783, 335] width 519 height 29
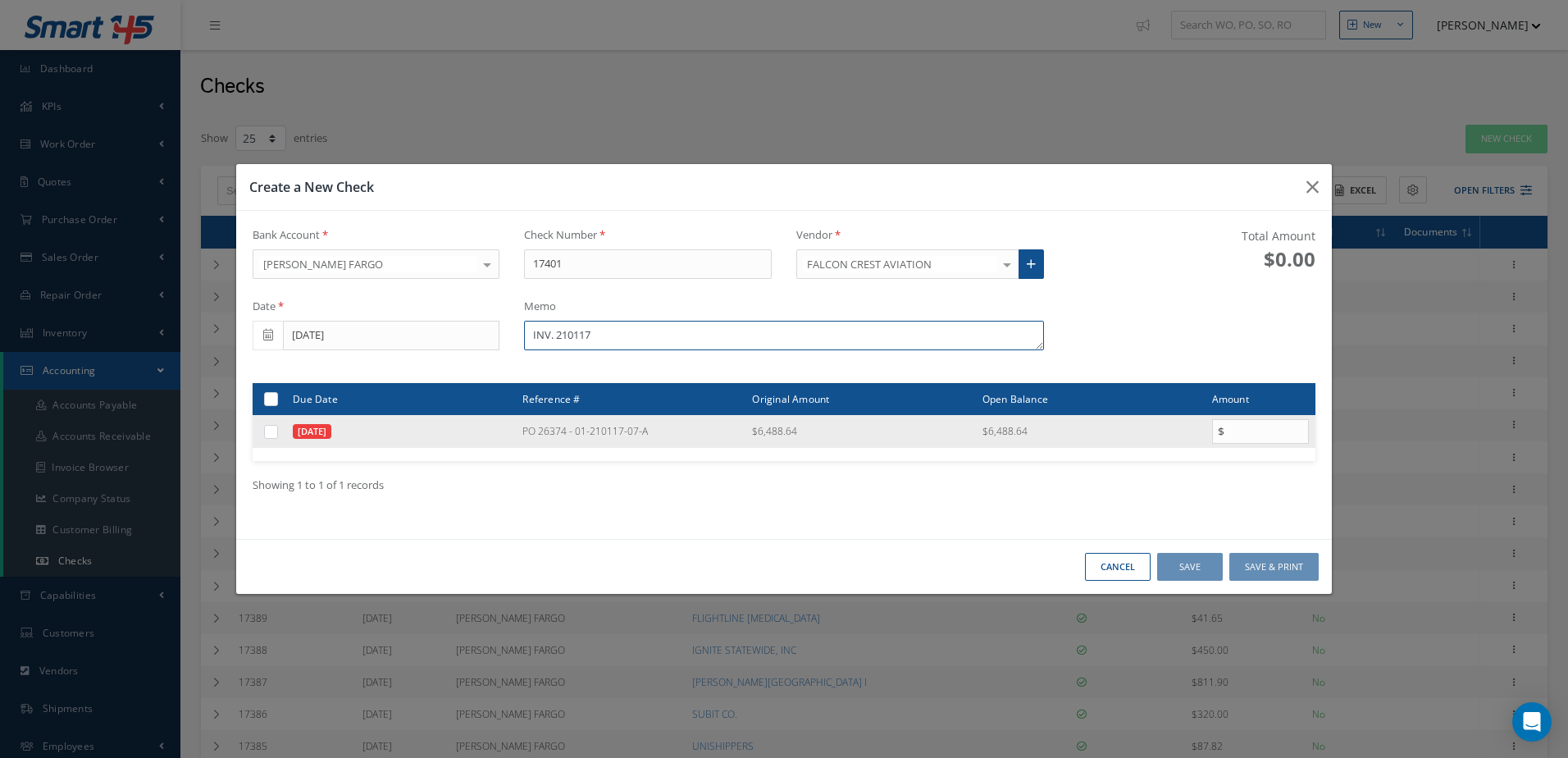
type textarea "INV. 210117"
click at [277, 437] on label at bounding box center [277, 431] width 0 height 14
click at [267, 437] on input "checkbox" at bounding box center [271, 432] width 11 height 11
checkbox input "true"
type input "6488.64"
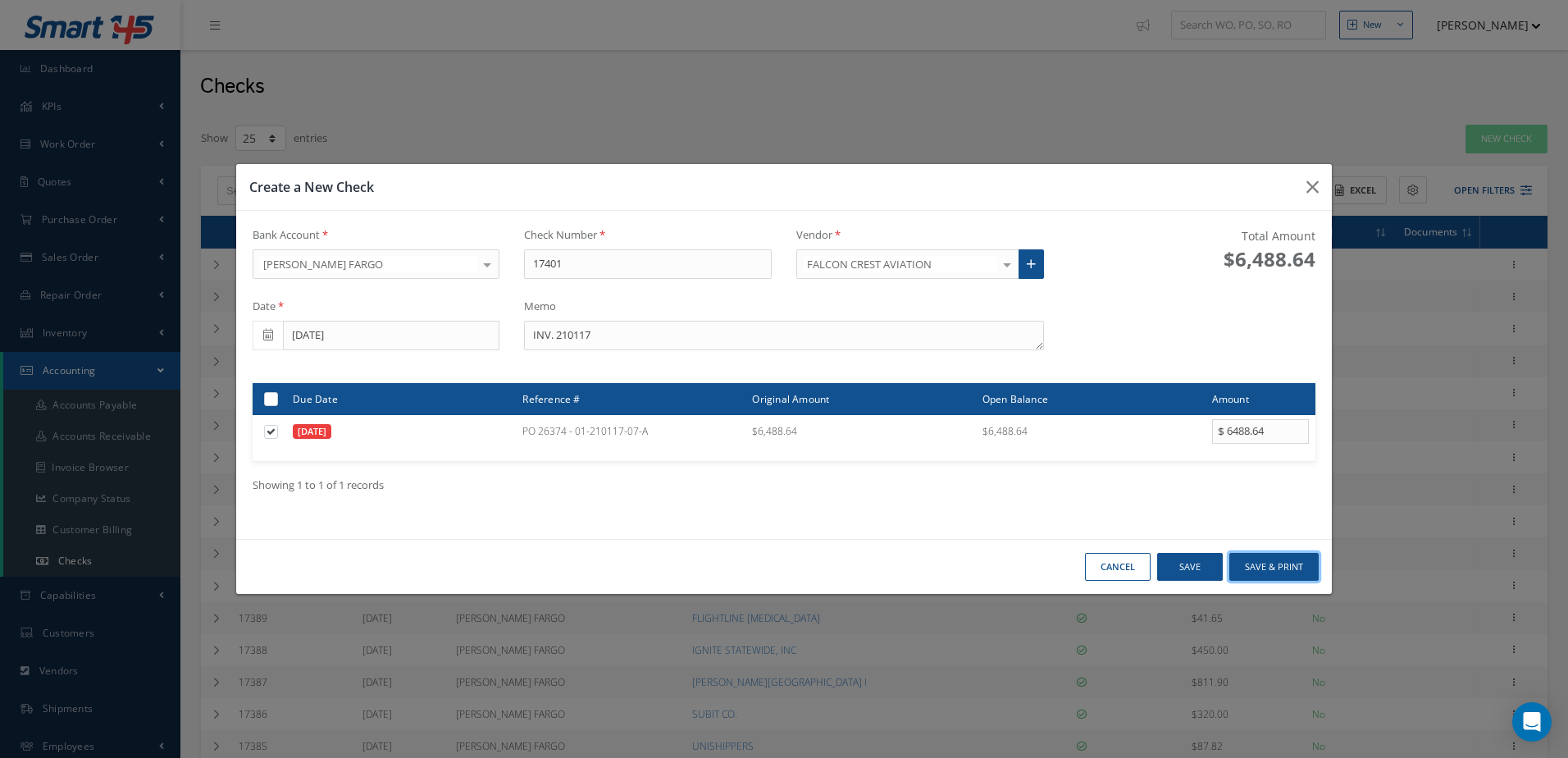
click at [1277, 557] on button "Save & Print" at bounding box center [1274, 567] width 89 height 29
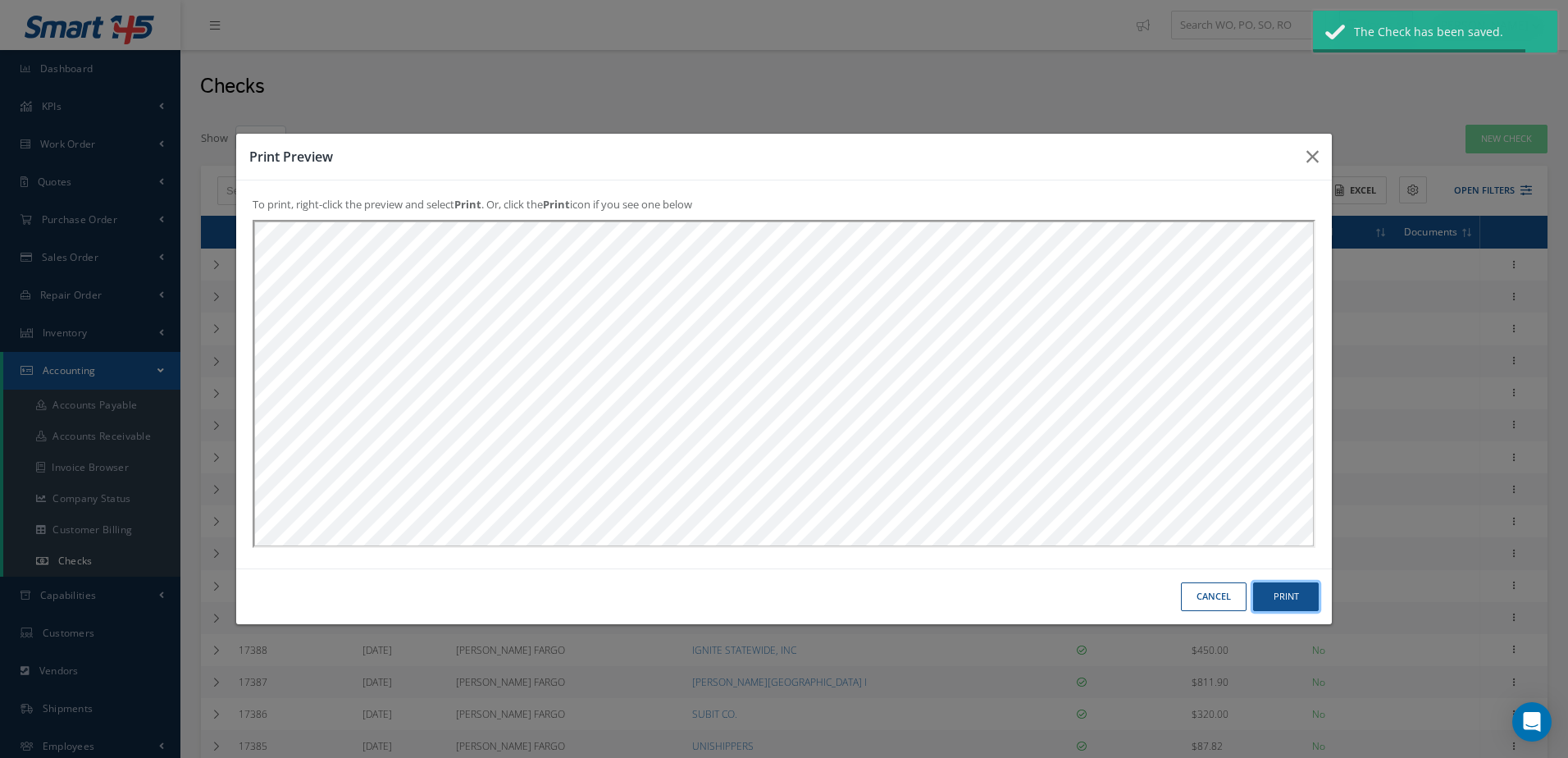
click at [1281, 597] on button "Print" at bounding box center [1285, 596] width 66 height 29
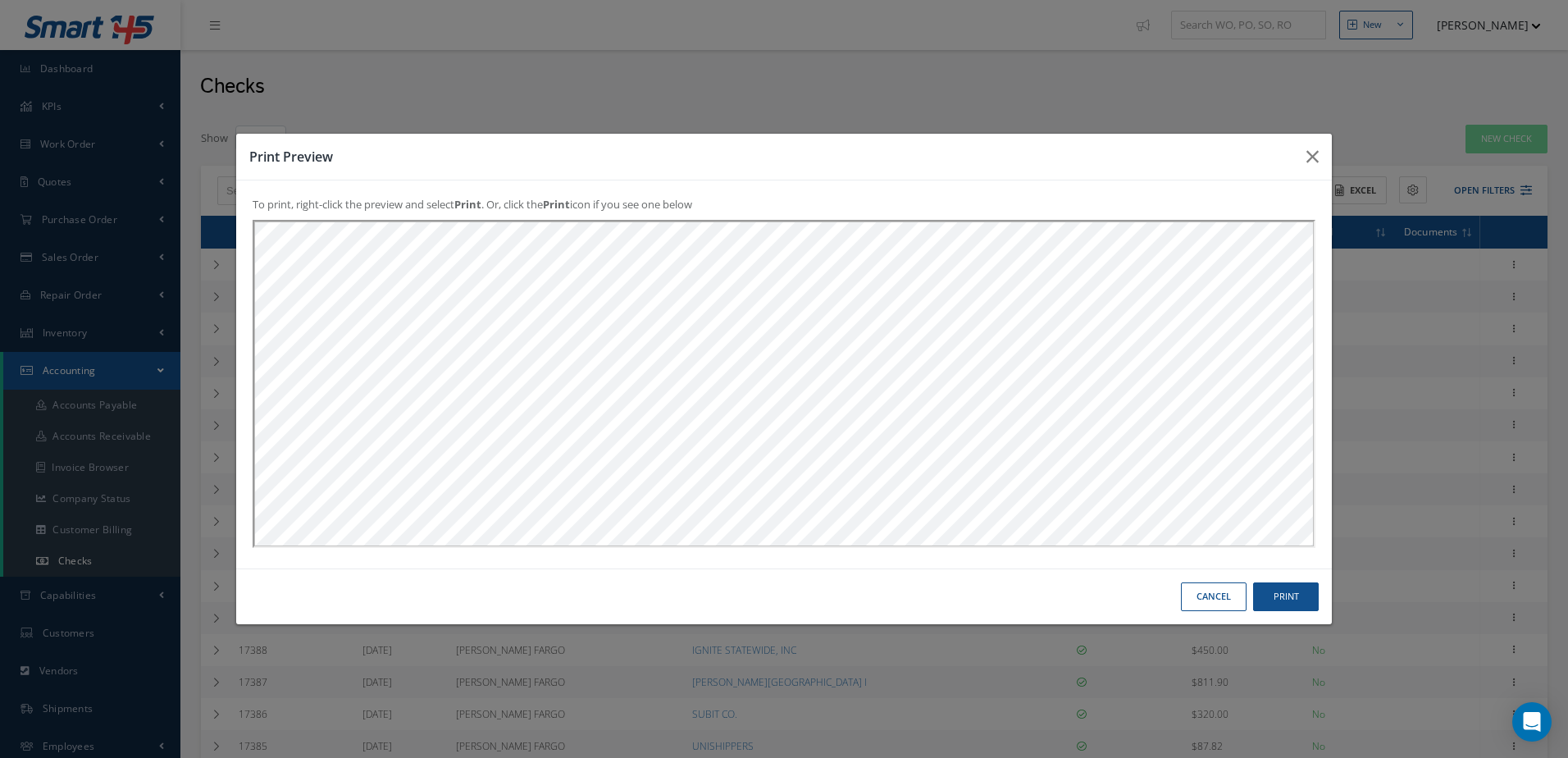
click at [1198, 597] on button "Cancel" at bounding box center [1214, 596] width 66 height 29
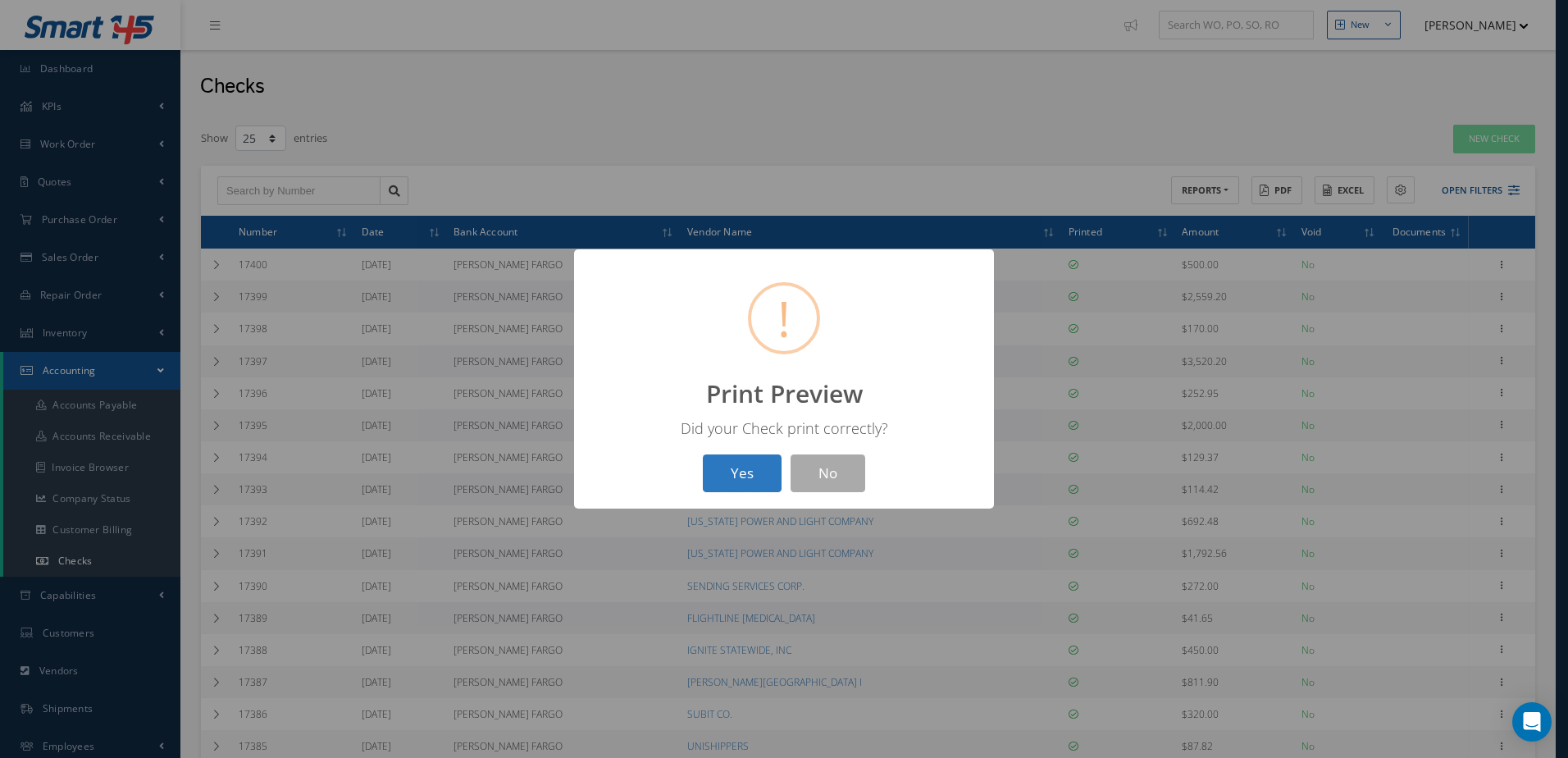
click at [753, 472] on button "Yes" at bounding box center [741, 473] width 78 height 39
